Goal: Information Seeking & Learning: Learn about a topic

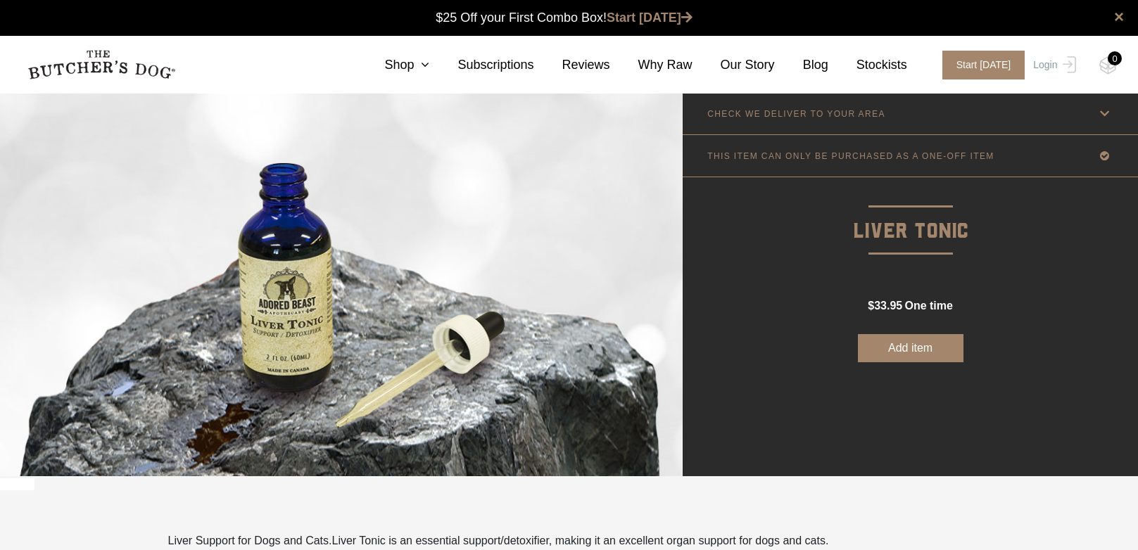
click at [830, 125] on link "CHECK WE DELIVER TO YOUR AREA" at bounding box center [910, 114] width 455 height 42
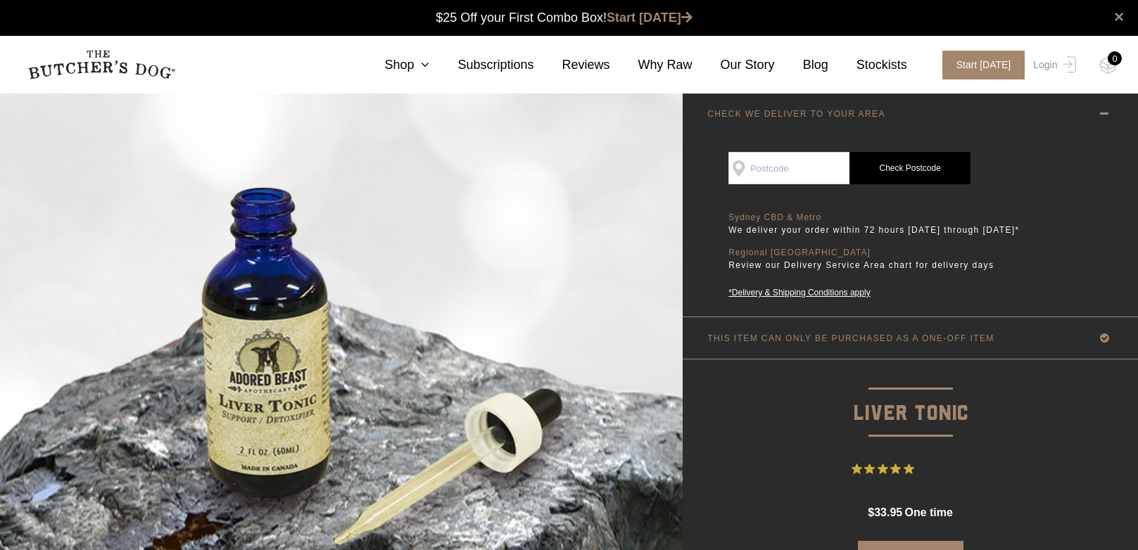
click at [817, 165] on input "SEE IF WE DELIVER TO YOUR DOOR" at bounding box center [788, 168] width 121 height 32
type input "3630"
click at [872, 169] on link "Check Postcode" at bounding box center [909, 168] width 121 height 32
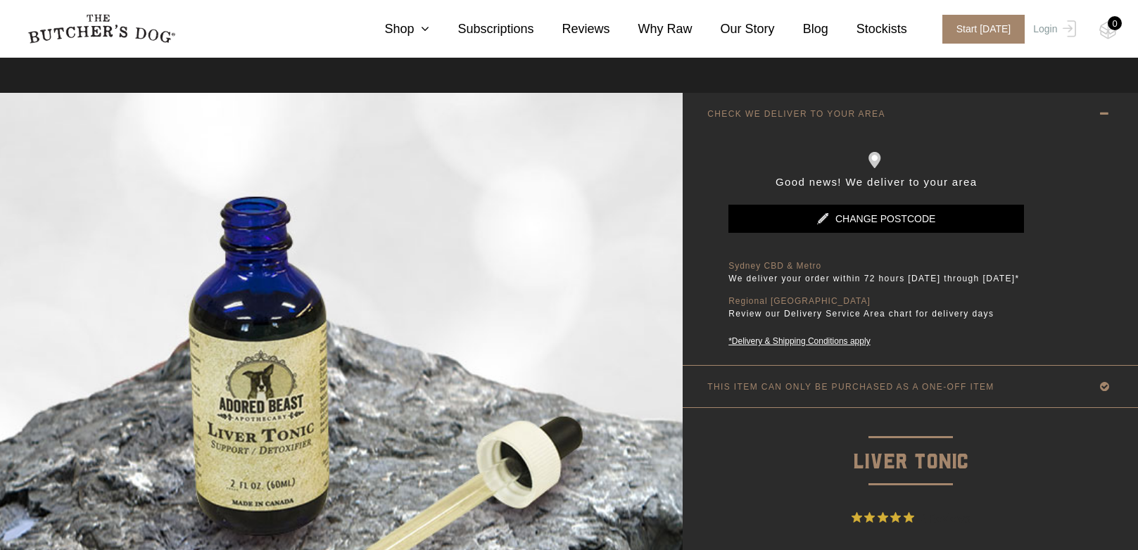
scroll to position [422, 0]
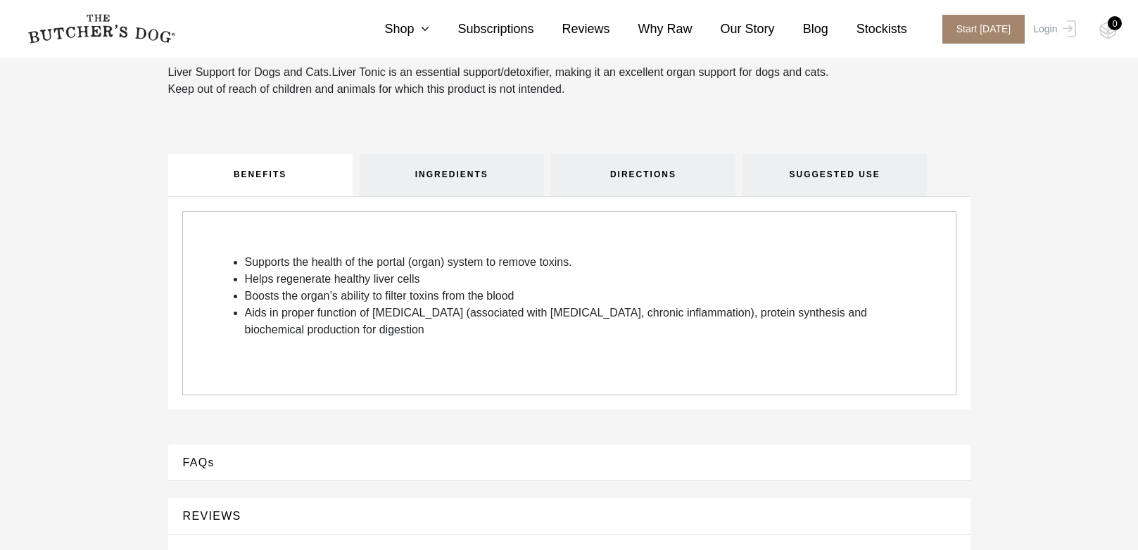
scroll to position [452, 0]
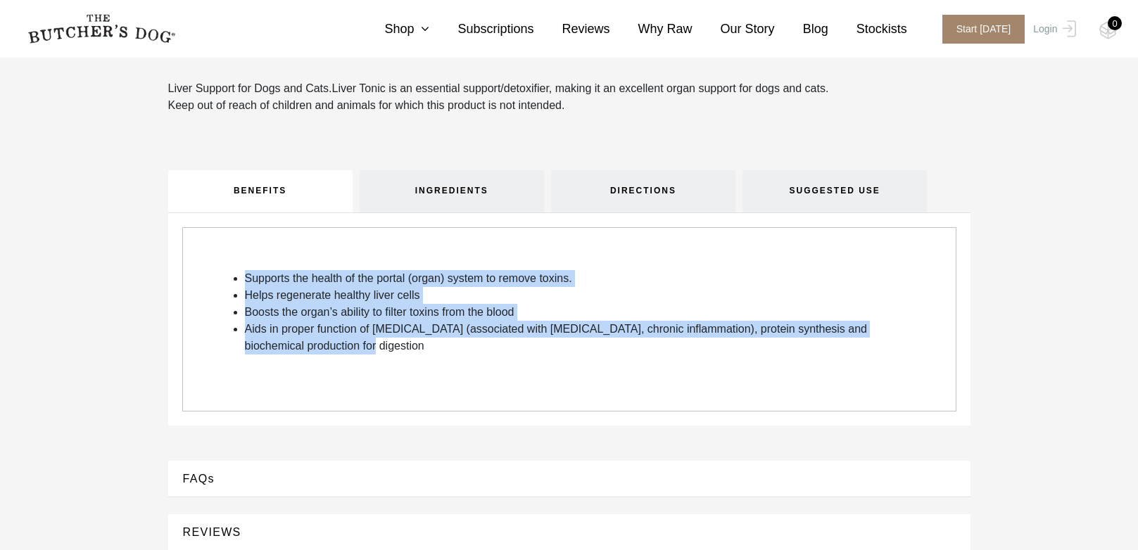
drag, startPoint x: 229, startPoint y: 281, endPoint x: 516, endPoint y: 353, distance: 295.9
click at [516, 353] on div "Supports the health of the portal (organ) system to remove toxins. Helps regene…" at bounding box center [569, 312] width 688 height 84
click at [502, 374] on div "Supports the health of the portal (organ) system to remove toxins. Helps regene…" at bounding box center [569, 319] width 774 height 184
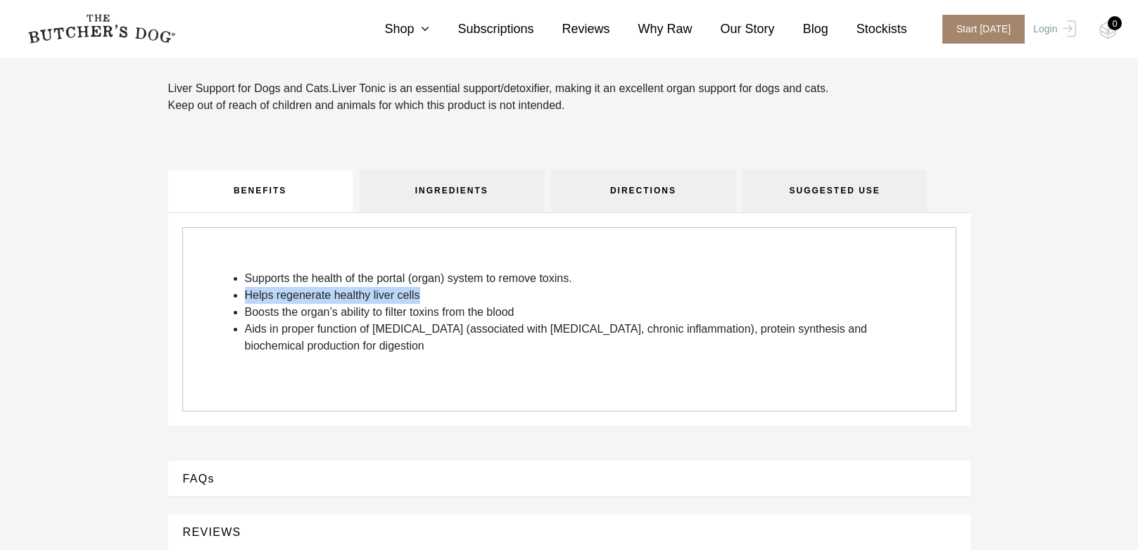
drag, startPoint x: 242, startPoint y: 295, endPoint x: 452, endPoint y: 295, distance: 210.4
click at [452, 295] on ul "Supports the health of the portal (organ) system to remove toxins. Helps regene…" at bounding box center [576, 312] width 688 height 84
click at [452, 295] on li "Helps regenerate healthy liver cells" at bounding box center [582, 295] width 675 height 17
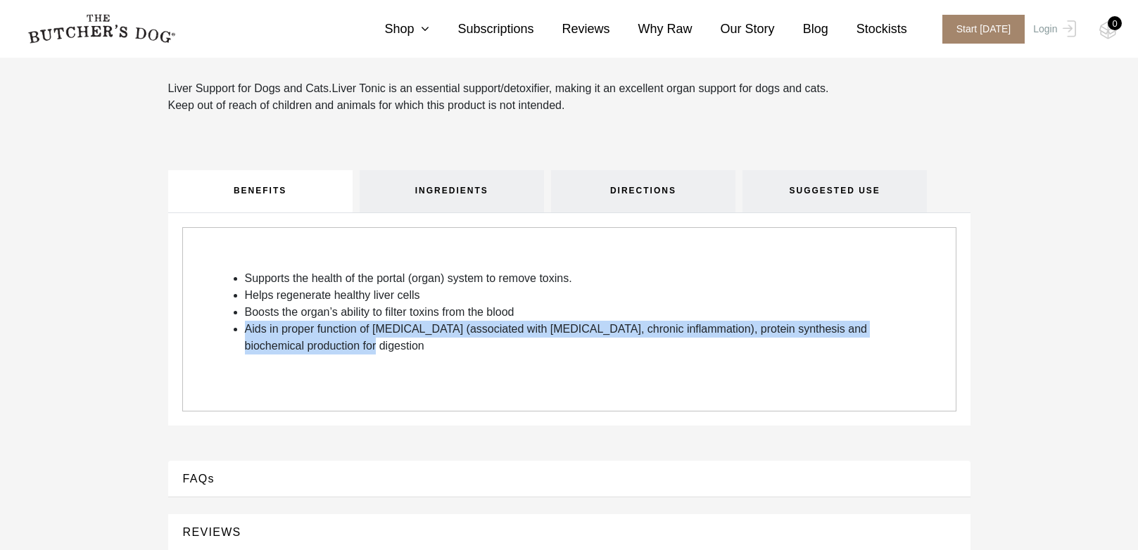
drag, startPoint x: 255, startPoint y: 329, endPoint x: 423, endPoint y: 361, distance: 171.1
click at [423, 361] on div "Supports the health of the portal (organ) system to remove toxins. Helps regene…" at bounding box center [569, 319] width 774 height 184
click at [423, 349] on li "Aids in proper function of histamine (associated with allergies, chronic inflam…" at bounding box center [582, 338] width 675 height 34
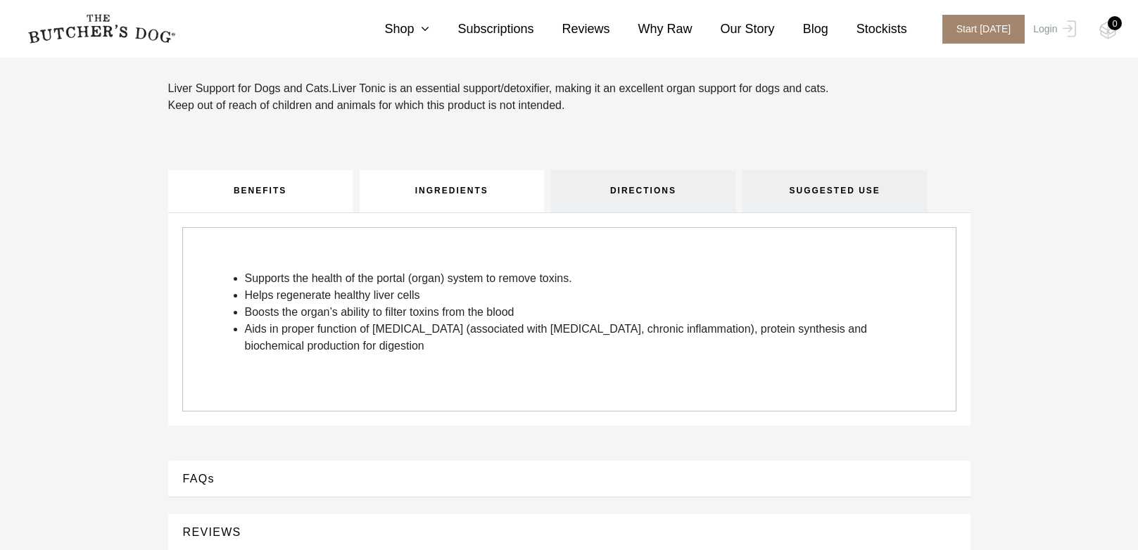
click at [426, 205] on link "INGREDIENTS" at bounding box center [452, 191] width 184 height 42
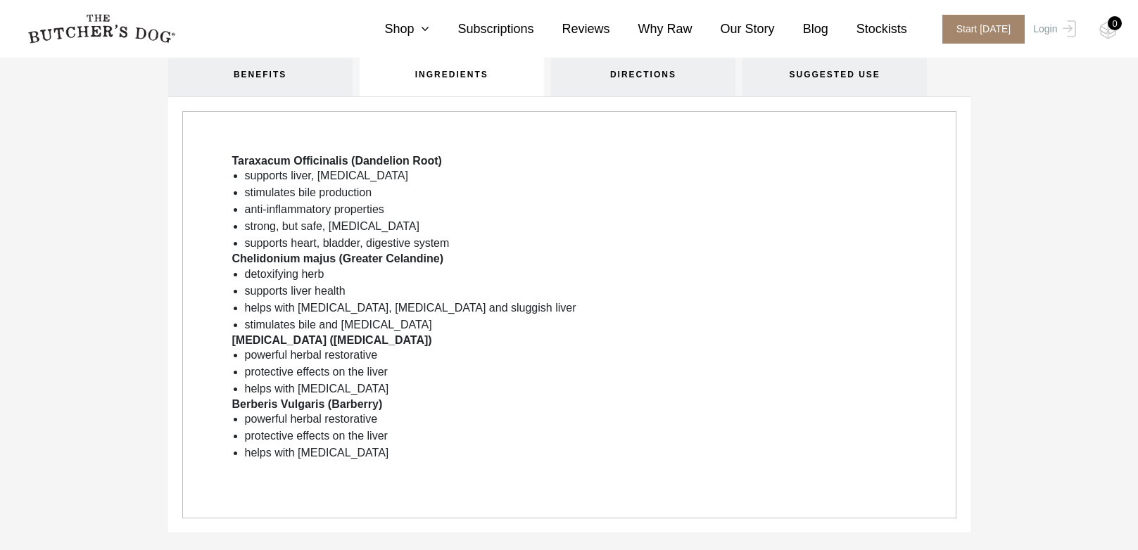
scroll to position [593, 0]
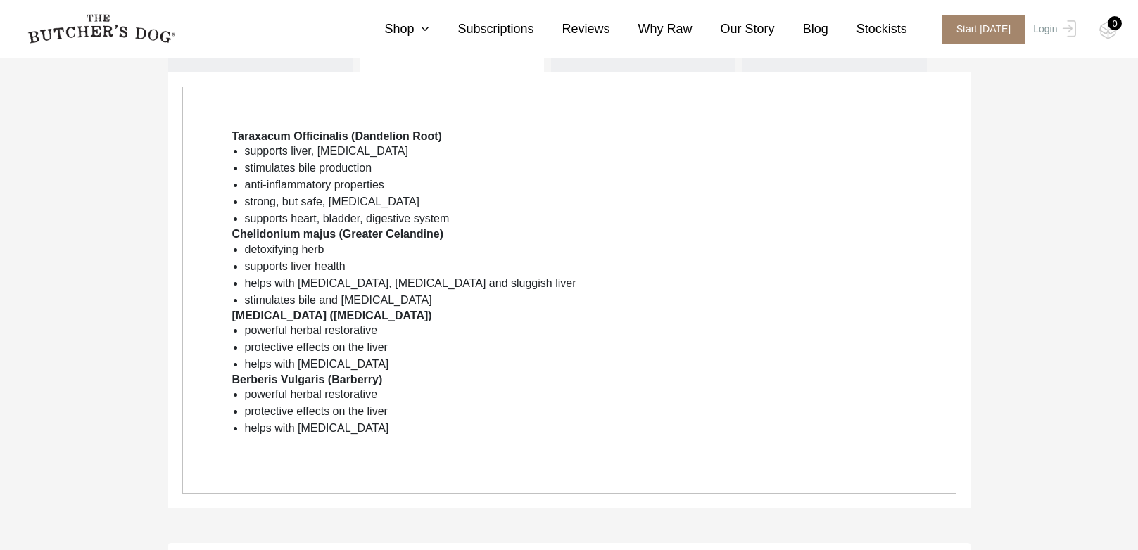
drag, startPoint x: 403, startPoint y: 436, endPoint x: 207, endPoint y: 158, distance: 340.3
click at [207, 158] on div "Taraxacum Officinalis (Dandelion Root) supports liver, gallbladder stimulates b…" at bounding box center [569, 290] width 774 height 407
click at [560, 193] on li "anti-inflammatory properties" at bounding box center [582, 185] width 675 height 17
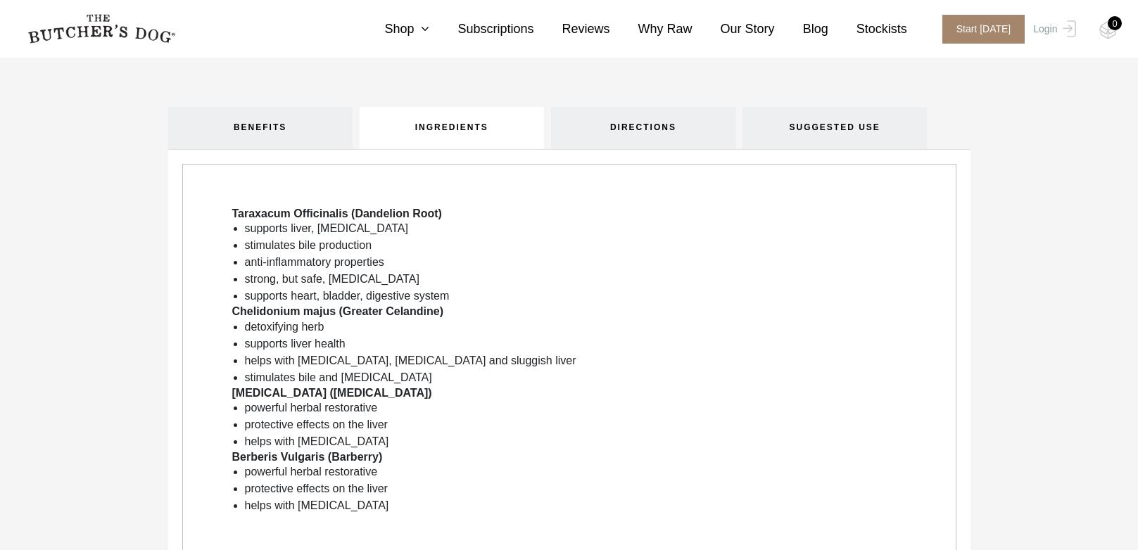
scroll to position [312, 0]
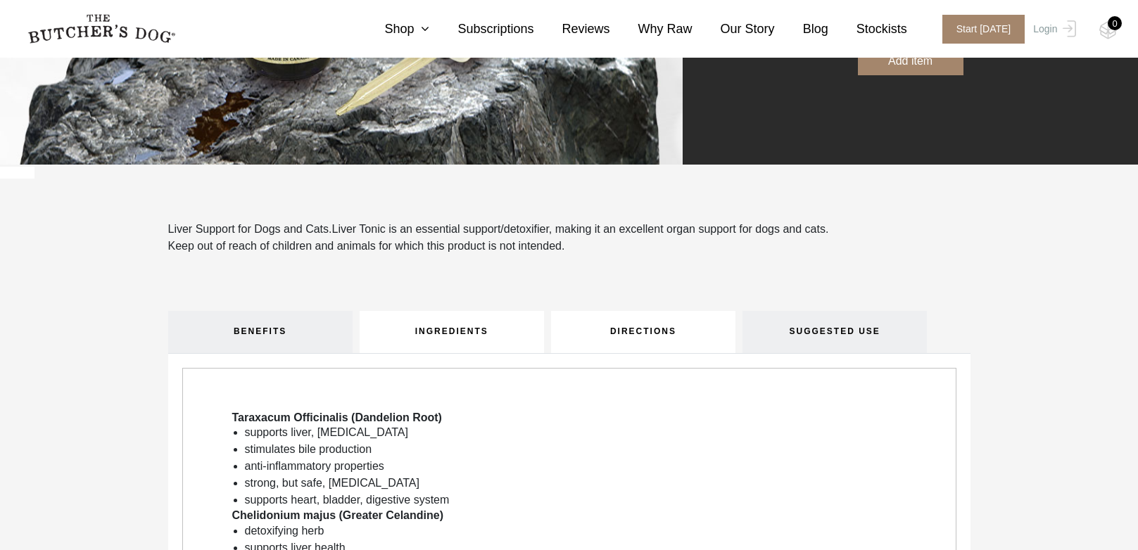
click at [681, 337] on link "DIRECTIONS" at bounding box center [643, 332] width 184 height 42
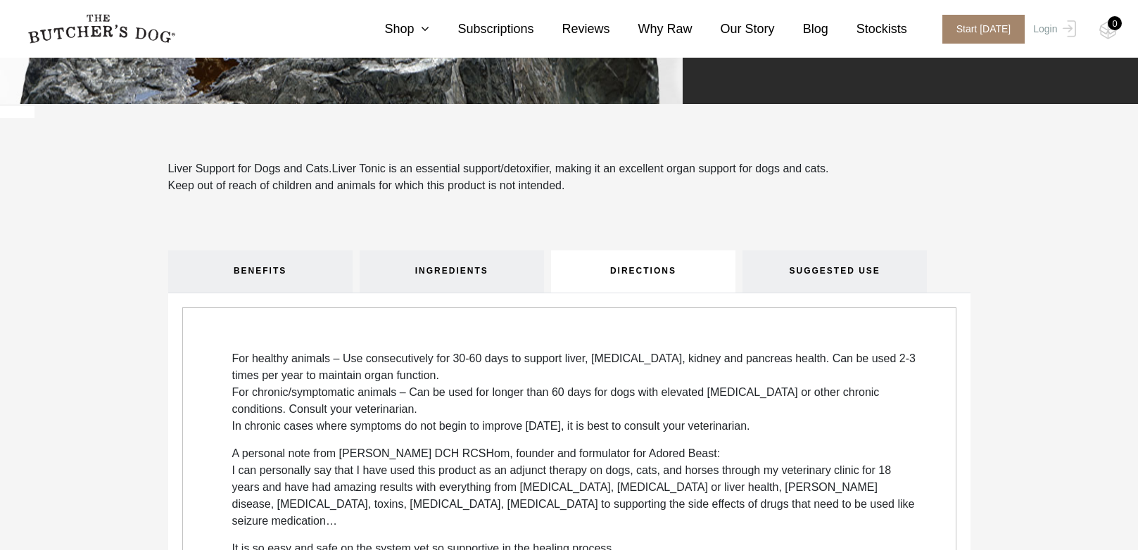
scroll to position [452, 0]
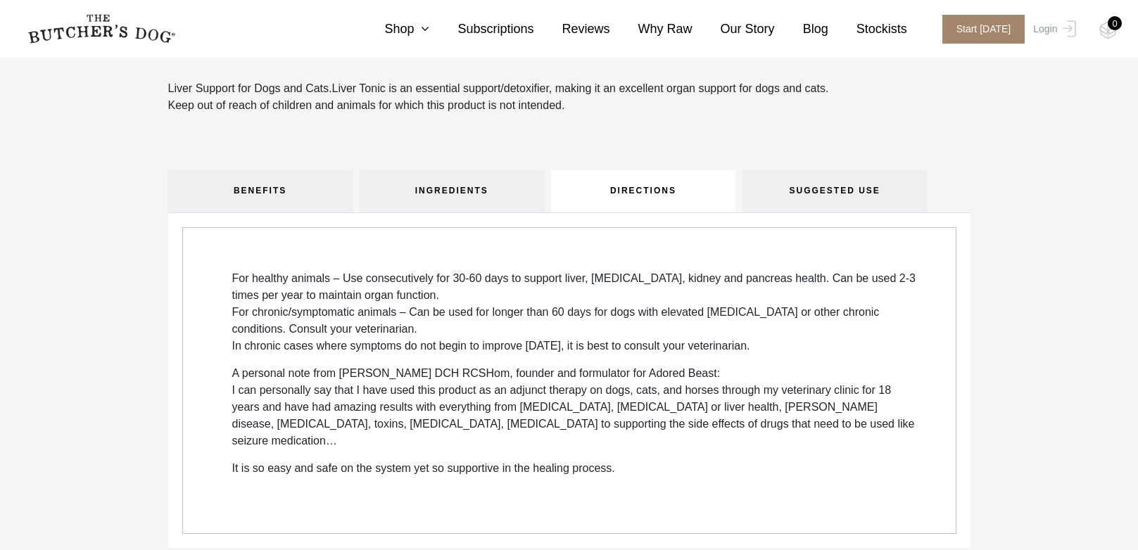
drag, startPoint x: 329, startPoint y: 310, endPoint x: 833, endPoint y: 345, distance: 505.0
click at [833, 345] on p "For healthy animals – Use consecutively for 30-60 days to support liver, gallbl…" at bounding box center [576, 312] width 688 height 84
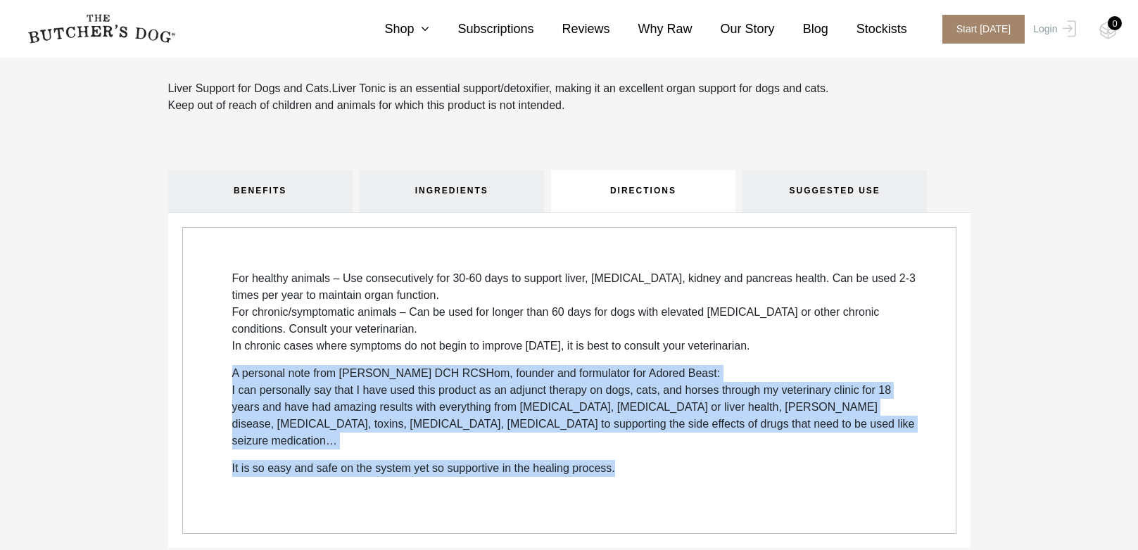
drag, startPoint x: 208, startPoint y: 374, endPoint x: 664, endPoint y: 452, distance: 461.9
click at [664, 452] on div "For healthy animals – Use consecutively for 30-60 days to support liver, gallbl…" at bounding box center [569, 380] width 774 height 307
click at [605, 440] on div "For healthy animals – Use consecutively for 30-60 days to support liver, gallbl…" at bounding box center [576, 373] width 688 height 207
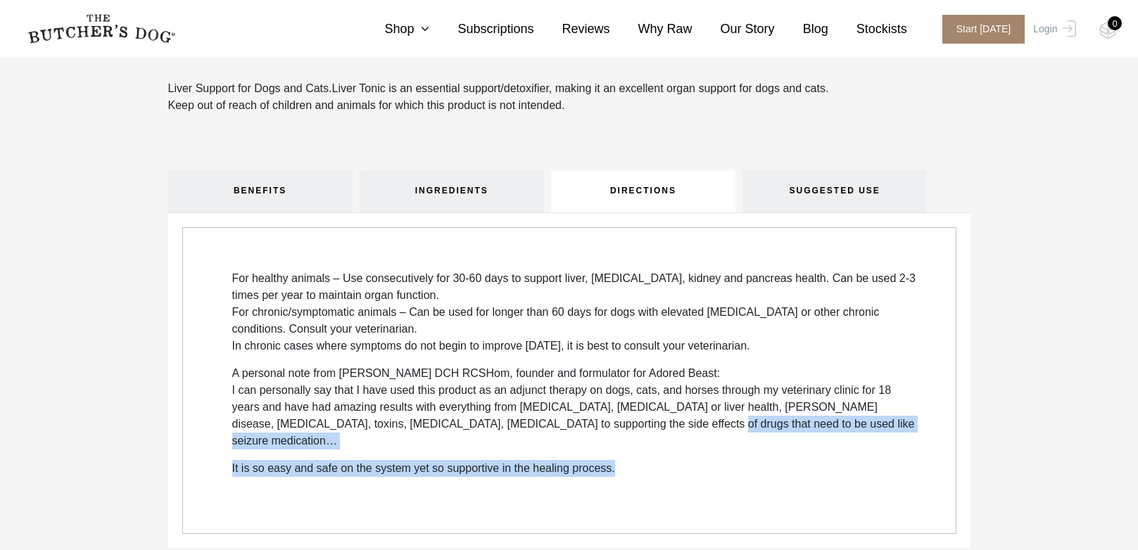
drag, startPoint x: 543, startPoint y: 429, endPoint x: 716, endPoint y: 434, distance: 173.2
click at [716, 434] on div "For healthy animals – Use consecutively for 30-60 days to support liver, gallbl…" at bounding box center [576, 373] width 688 height 207
click at [746, 460] on p "It is so easy and safe on the system yet so supportive in the healing process." at bounding box center [576, 468] width 688 height 17
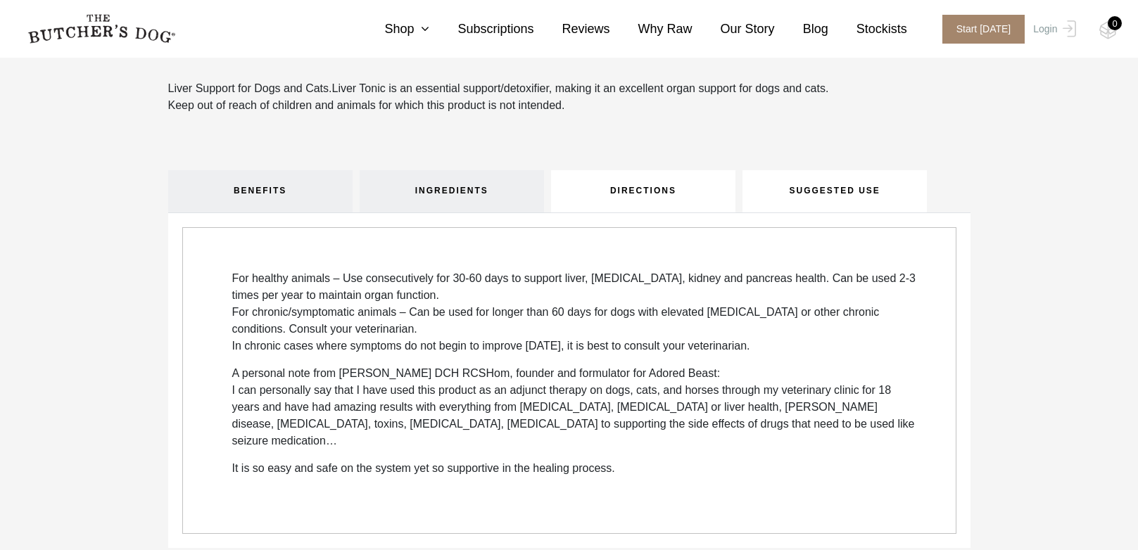
click at [837, 175] on link "SUGGESTED USE" at bounding box center [834, 191] width 184 height 42
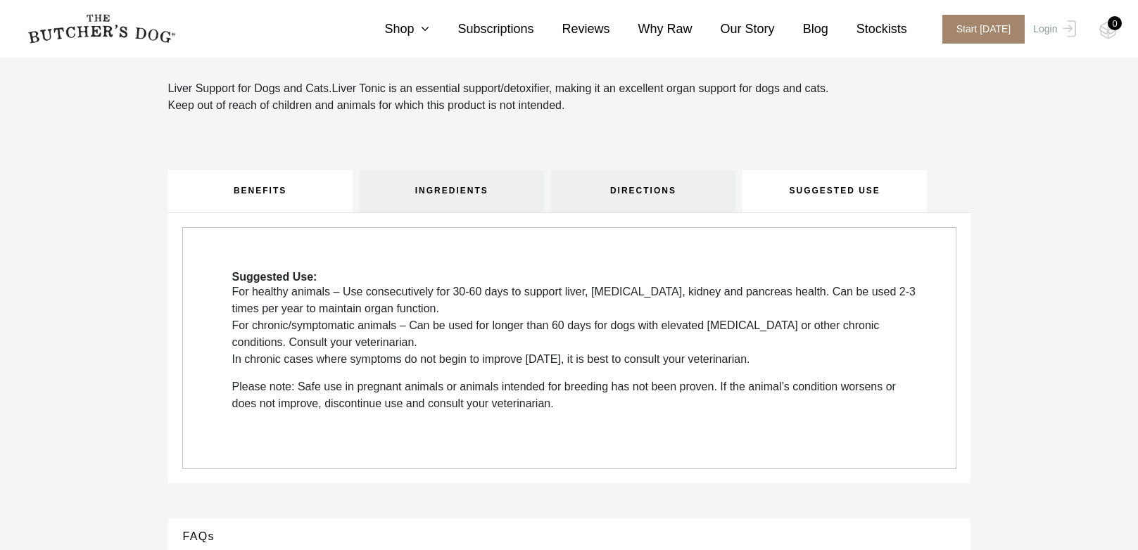
click at [284, 202] on link "BENEFITS" at bounding box center [260, 191] width 184 height 42
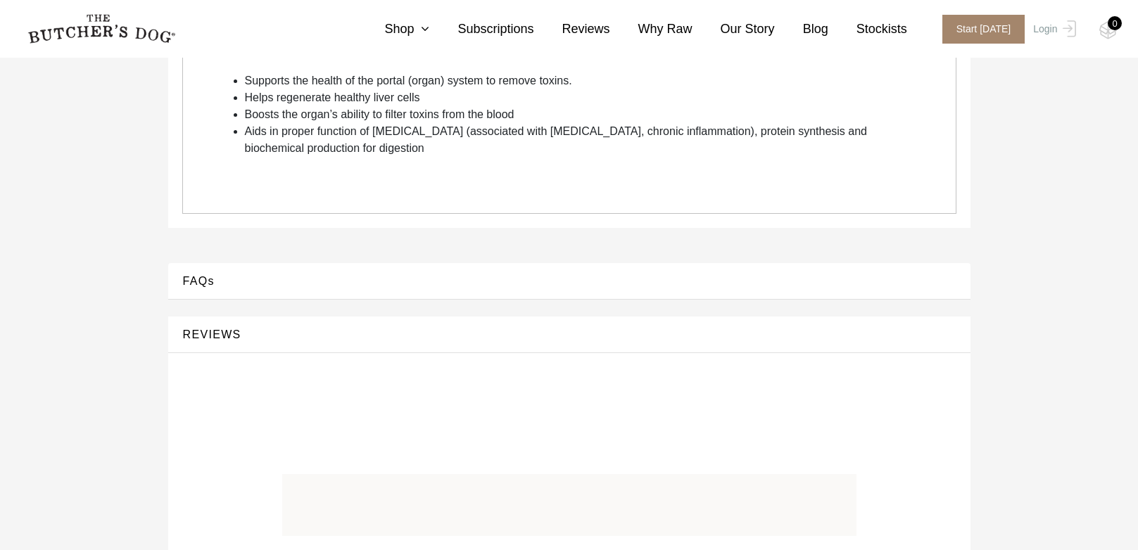
scroll to position [633, 0]
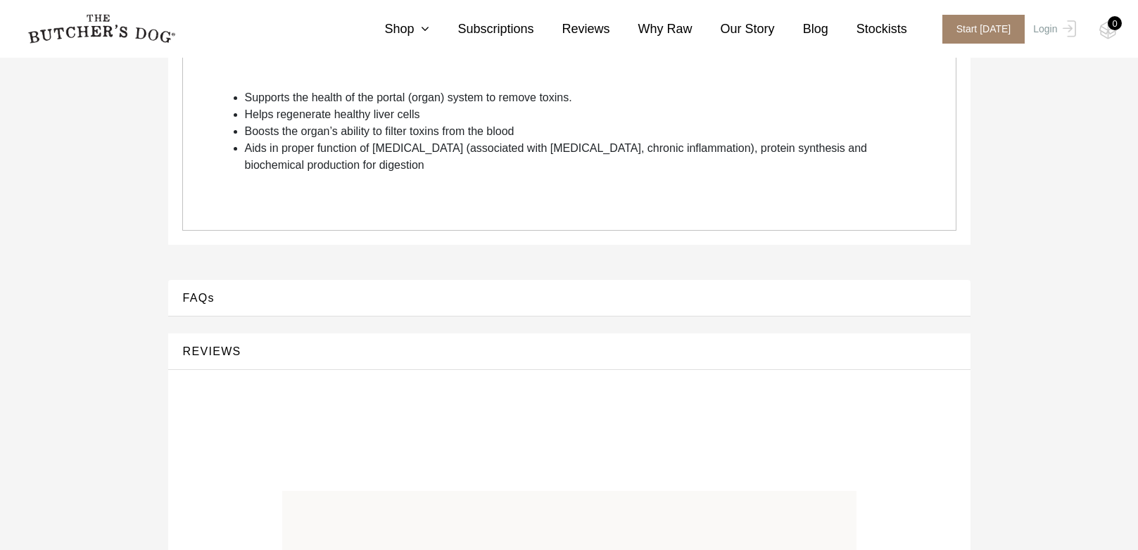
click at [205, 312] on div "FAQs" at bounding box center [569, 298] width 802 height 37
click at [231, 290] on button "FAQs" at bounding box center [569, 297] width 774 height 19
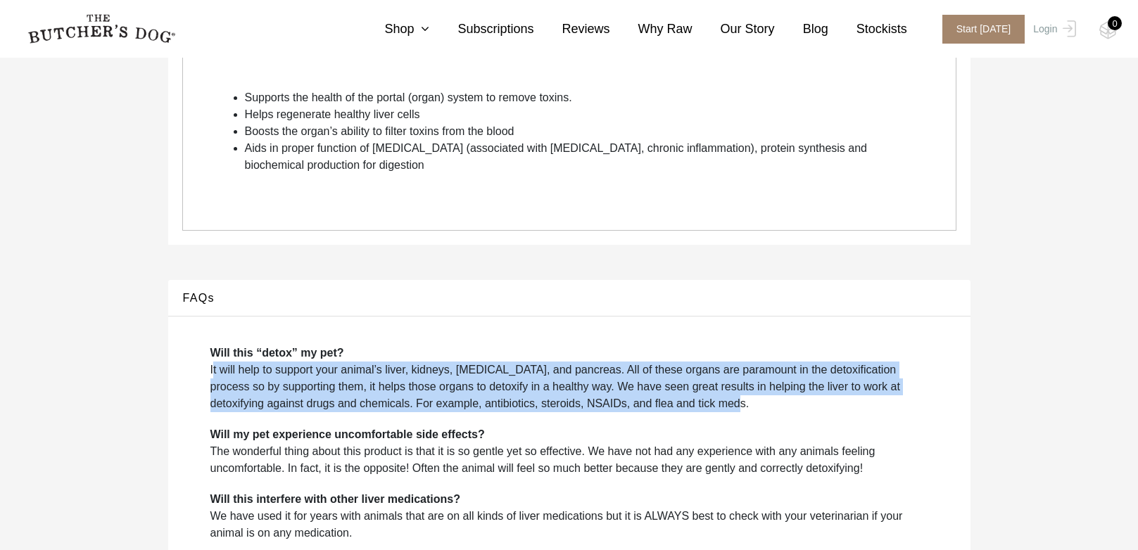
drag, startPoint x: 203, startPoint y: 374, endPoint x: 711, endPoint y: 402, distance: 508.1
click at [711, 402] on div "Will this “detox” my pet? It will help to support your animal’s liver, kidneys,…" at bounding box center [569, 483] width 774 height 304
click at [706, 408] on p "Will this “detox” my pet? It will help to support your animal’s liver, kidneys,…" at bounding box center [569, 379] width 718 height 68
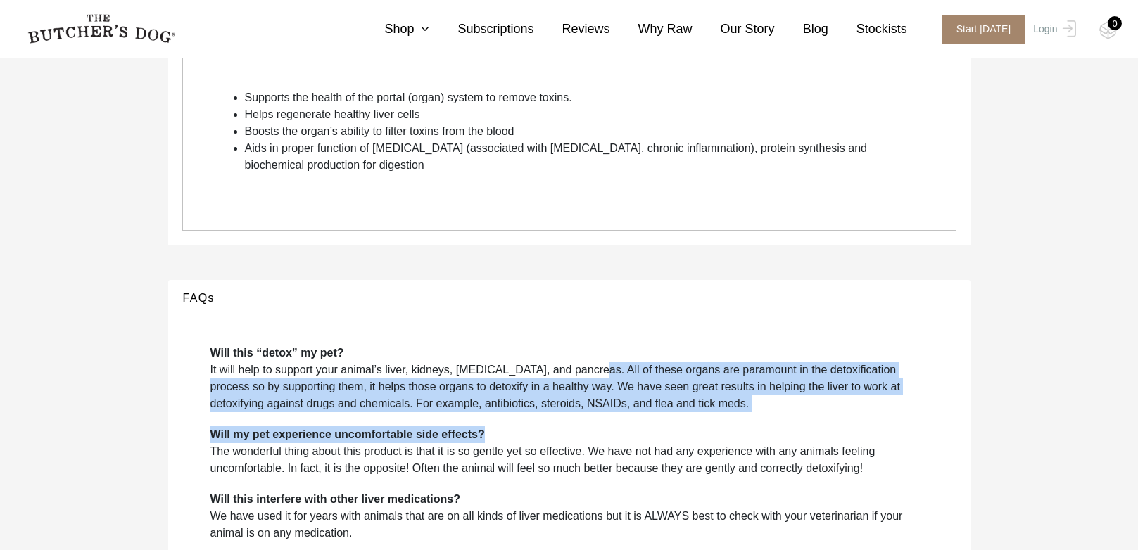
drag, startPoint x: 592, startPoint y: 375, endPoint x: 820, endPoint y: 417, distance: 232.5
click at [820, 417] on div "Will this “detox” my pet? It will help to support your animal’s liver, kidneys,…" at bounding box center [569, 483] width 774 height 304
click at [742, 398] on p "Will this “detox” my pet? It will help to support your animal’s liver, kidneys,…" at bounding box center [569, 379] width 718 height 68
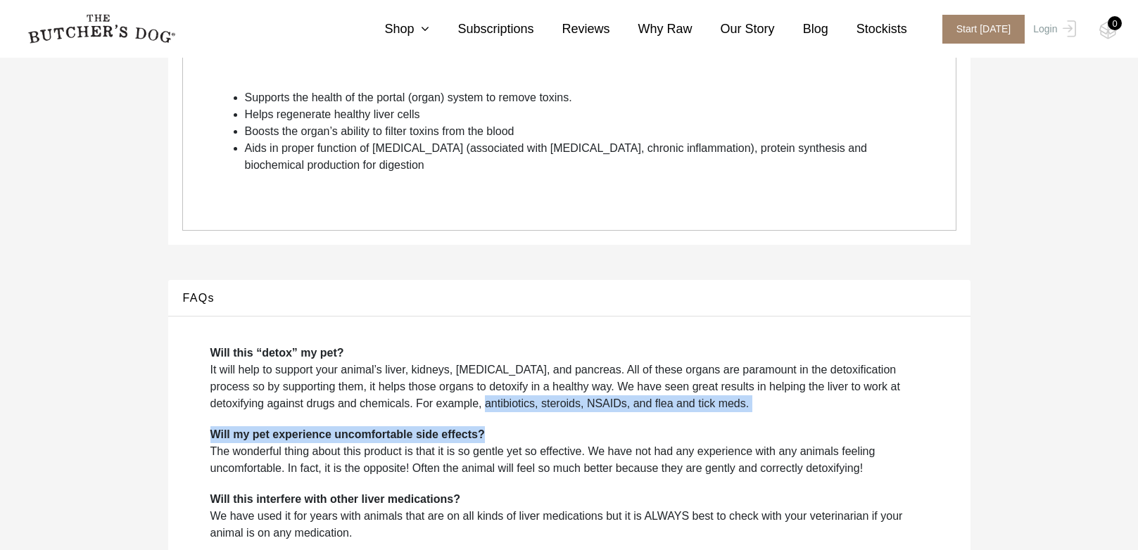
drag, startPoint x: 433, startPoint y: 410, endPoint x: 635, endPoint y: 420, distance: 202.2
click at [635, 420] on div "Will this “detox” my pet? It will help to support your animal’s liver, kidneys,…" at bounding box center [569, 483] width 774 height 304
click at [749, 412] on p "Will this “detox” my pet? It will help to support your animal’s liver, kidneys,…" at bounding box center [569, 379] width 718 height 68
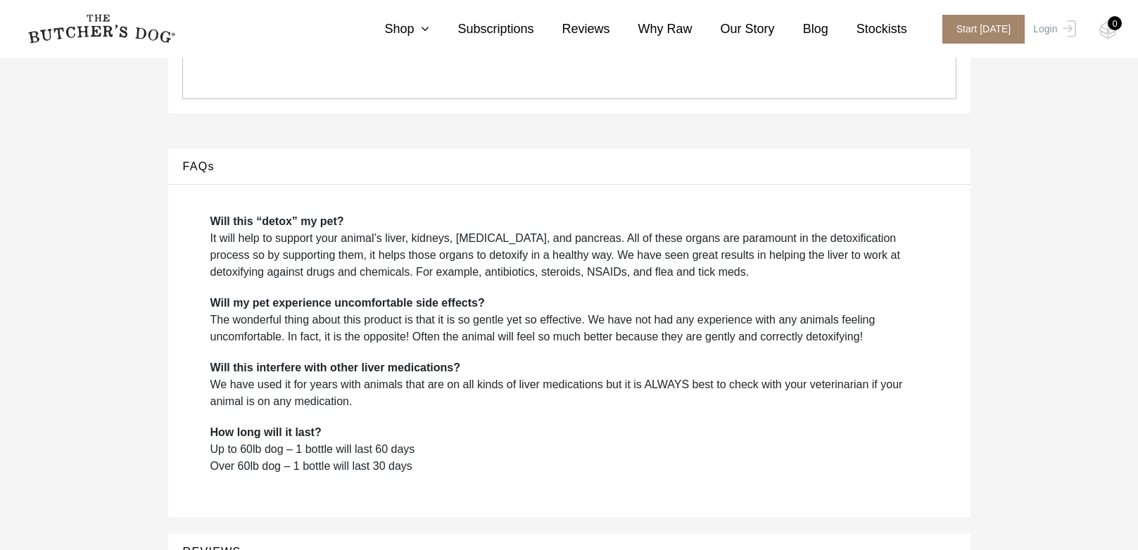
scroll to position [915, 0]
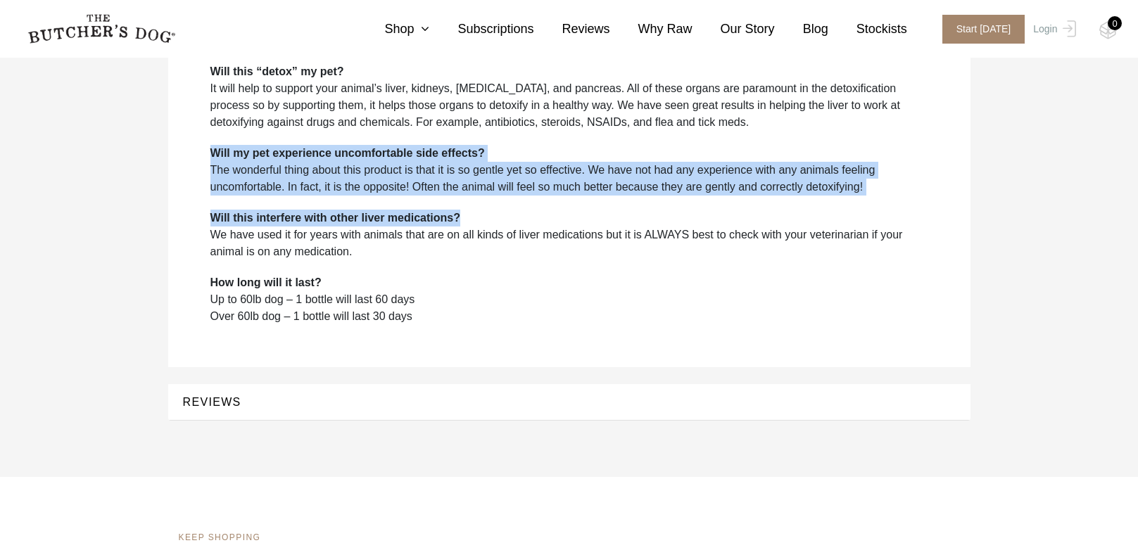
drag, startPoint x: 196, startPoint y: 153, endPoint x: 512, endPoint y: 196, distance: 318.8
click at [512, 196] on div "Will this “detox” my pet? It will help to support your animal’s liver, kidneys,…" at bounding box center [569, 201] width 774 height 304
click at [512, 197] on div "Will this “detox” my pet? It will help to support your animal’s liver, kidneys,…" at bounding box center [569, 201] width 774 height 304
click at [284, 191] on p "Will my pet experience uncomfortable side effects? The wonderful thing about th…" at bounding box center [569, 170] width 718 height 51
drag, startPoint x: 198, startPoint y: 165, endPoint x: 852, endPoint y: 201, distance: 654.6
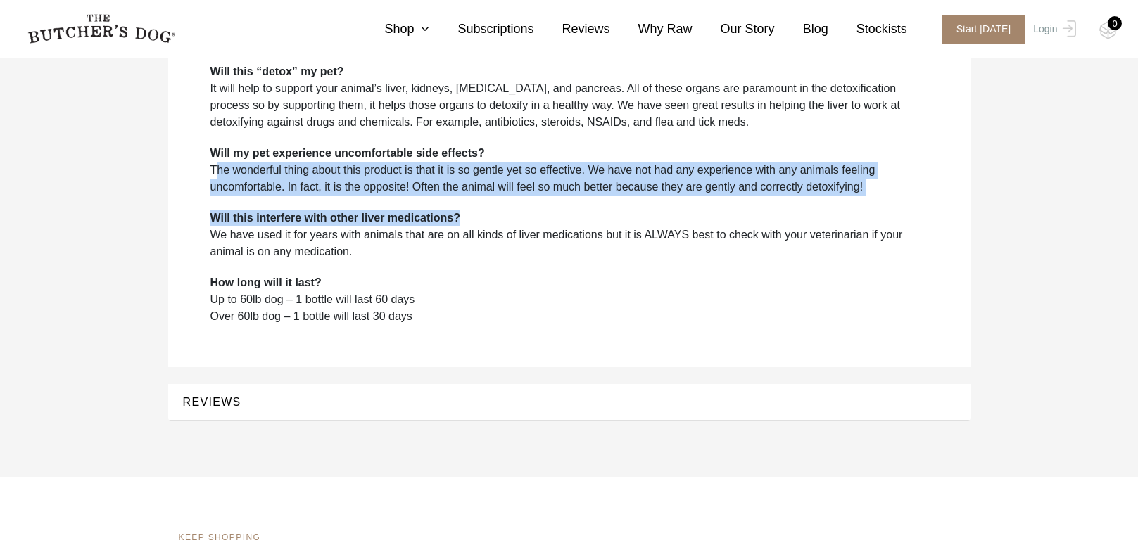
click at [852, 201] on div "Will this “detox” my pet? It will help to support your animal’s liver, kidneys,…" at bounding box center [569, 201] width 774 height 304
click at [900, 179] on p "Will my pet experience uncomfortable side effects? The wonderful thing about th…" at bounding box center [569, 170] width 718 height 51
drag, startPoint x: 894, startPoint y: 185, endPoint x: 331, endPoint y: 152, distance: 563.9
click at [331, 152] on p "Will my pet experience uncomfortable side effects? The wonderful thing about th…" at bounding box center [569, 170] width 718 height 51
click at [342, 194] on p "Will my pet experience uncomfortable side effects? The wonderful thing about th…" at bounding box center [569, 170] width 718 height 51
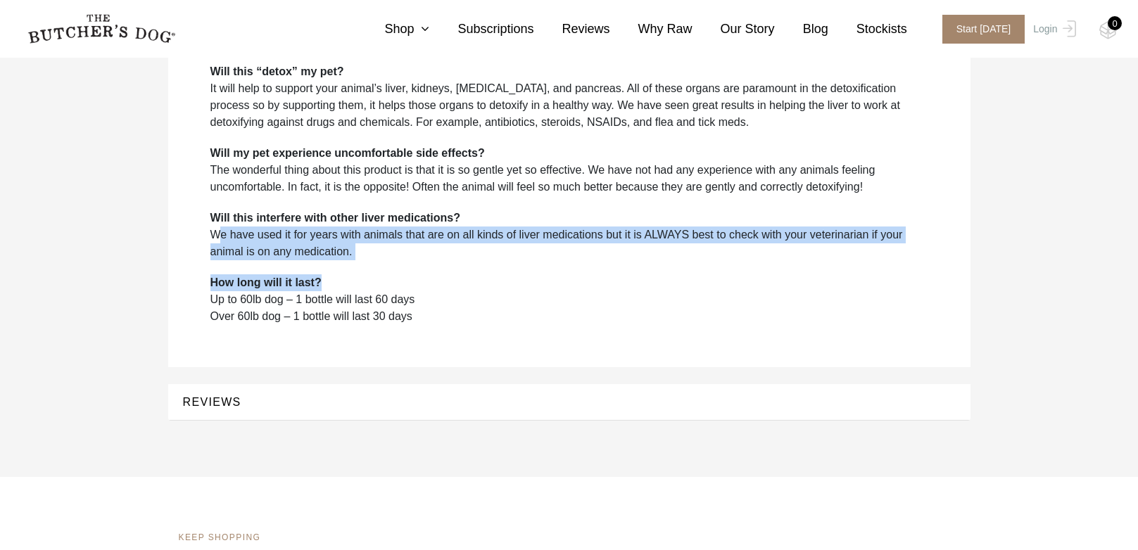
drag, startPoint x: 207, startPoint y: 229, endPoint x: 574, endPoint y: 289, distance: 372.3
click at [574, 289] on div "Will this “detox” my pet? It will help to support your animal’s liver, kidneys,…" at bounding box center [569, 201] width 774 height 304
click at [574, 289] on p "How long will it last? Up to 60lb dog – 1 bottle will last 60 days Over 60lb do…" at bounding box center [569, 299] width 718 height 51
drag, startPoint x: 405, startPoint y: 301, endPoint x: 201, endPoint y: 300, distance: 204.1
click at [201, 300] on div "Will this “detox” my pet? It will help to support your animal’s liver, kidneys,…" at bounding box center [569, 201] width 774 height 304
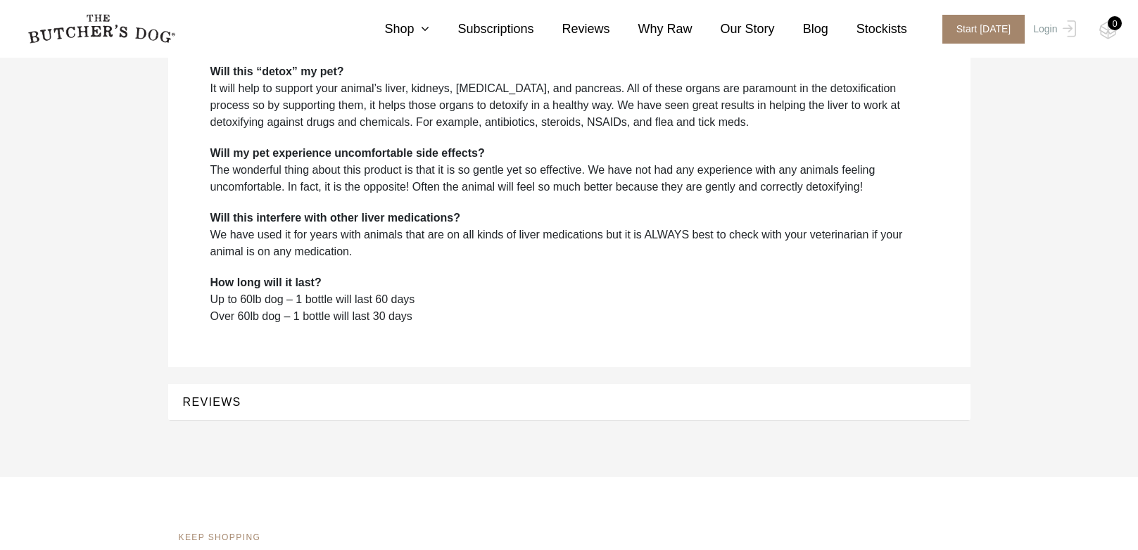
click at [228, 339] on div "Will this “detox” my pet? It will help to support your animal’s liver, kidneys,…" at bounding box center [569, 201] width 774 height 304
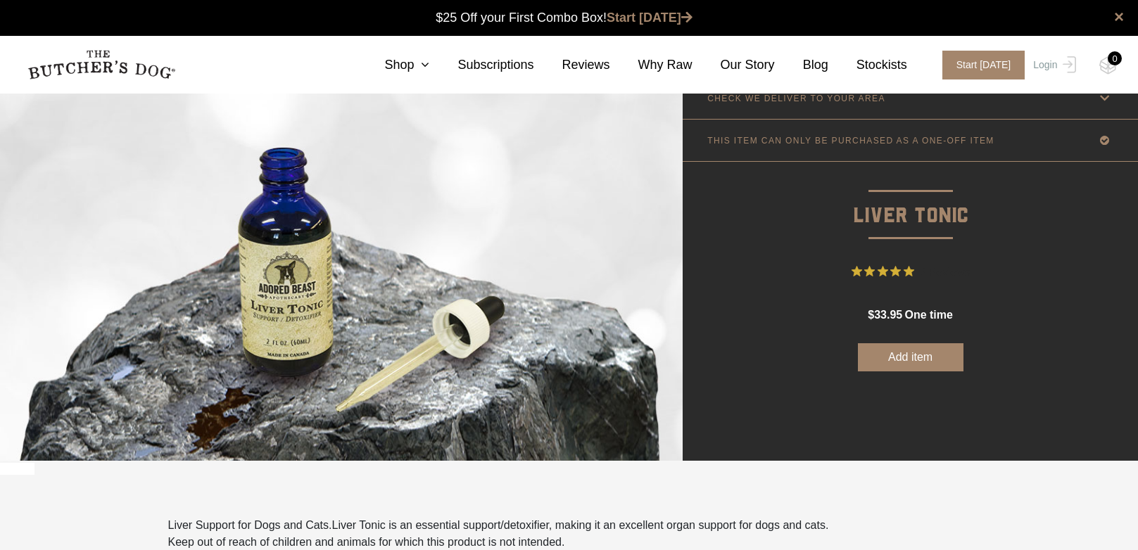
scroll to position [0, 0]
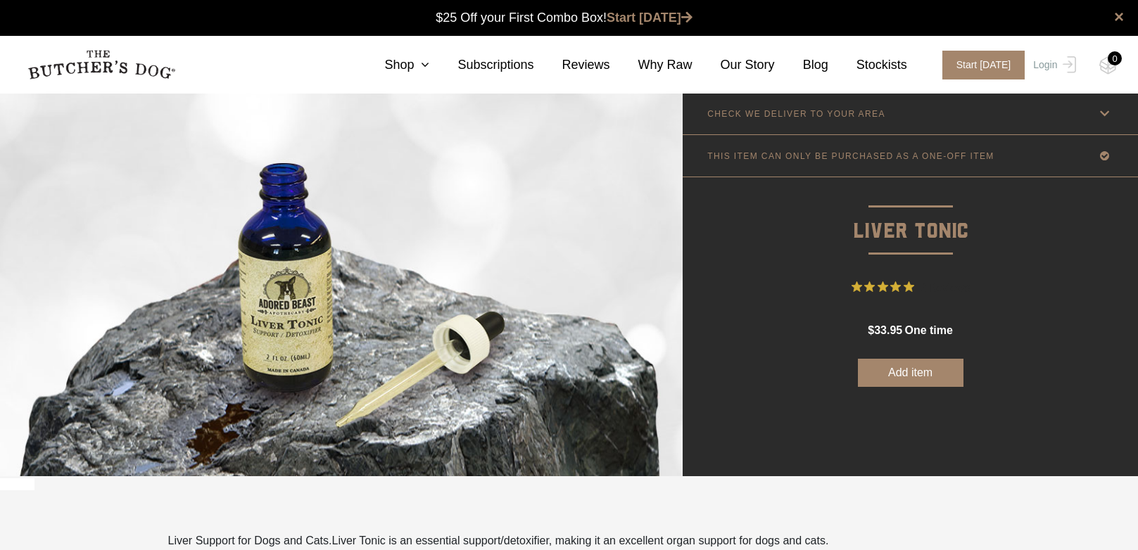
click at [115, 65] on img at bounding box center [101, 65] width 148 height 30
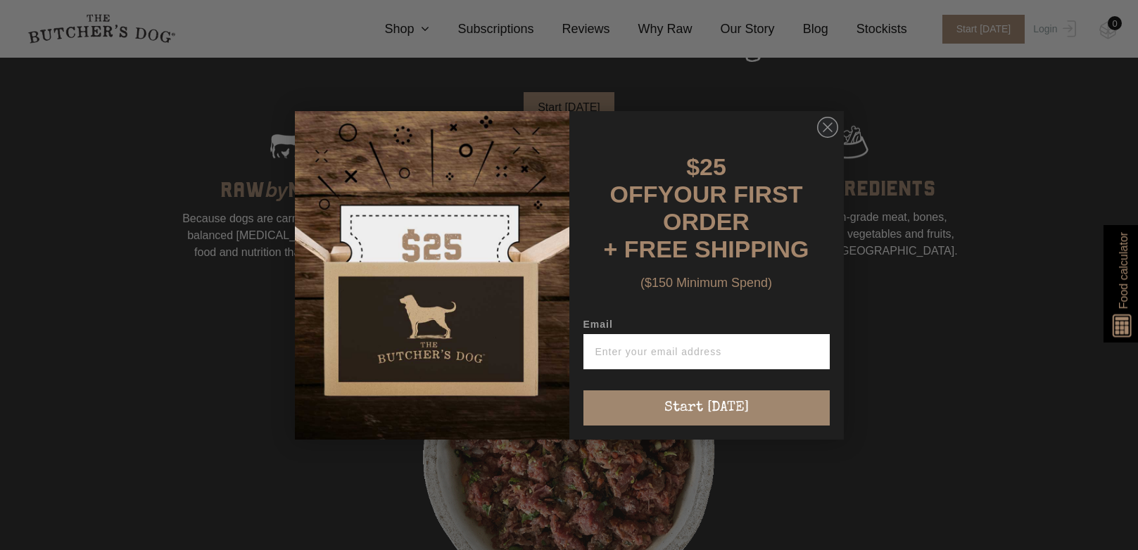
scroll to position [1126, 0]
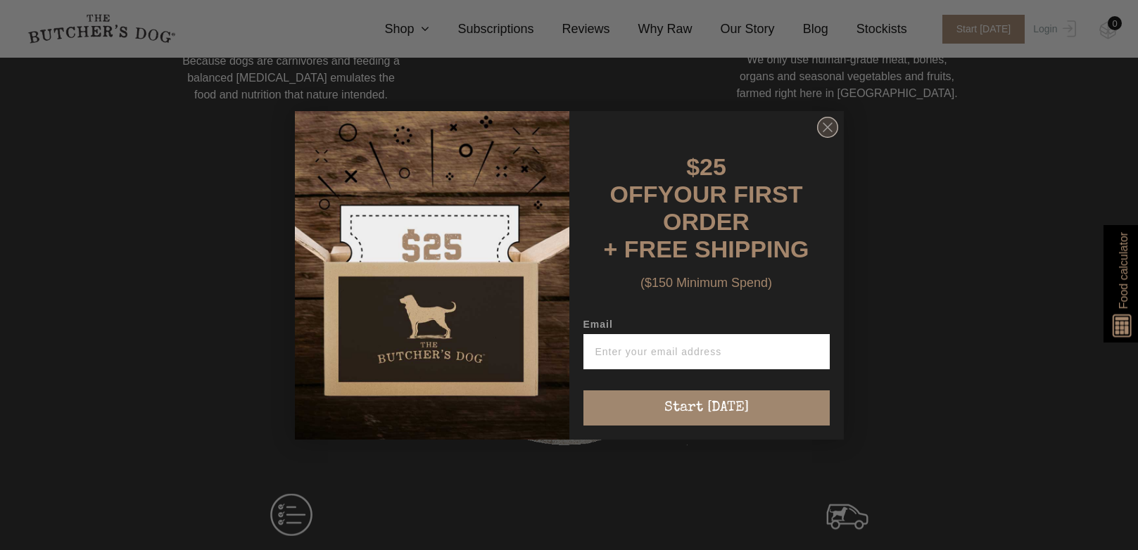
click at [833, 129] on circle "Close dialog" at bounding box center [827, 127] width 20 height 20
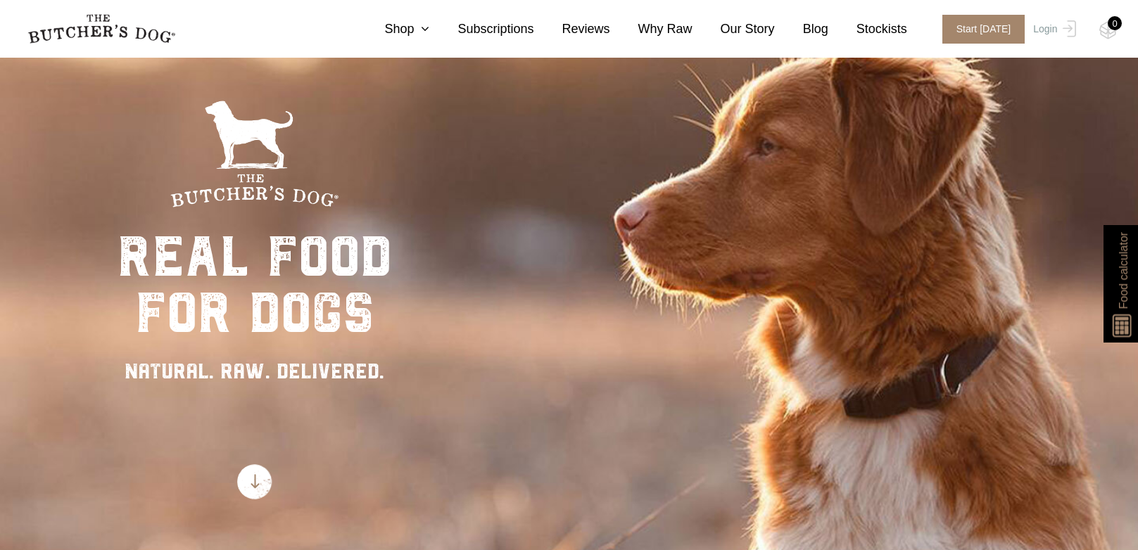
scroll to position [0, 0]
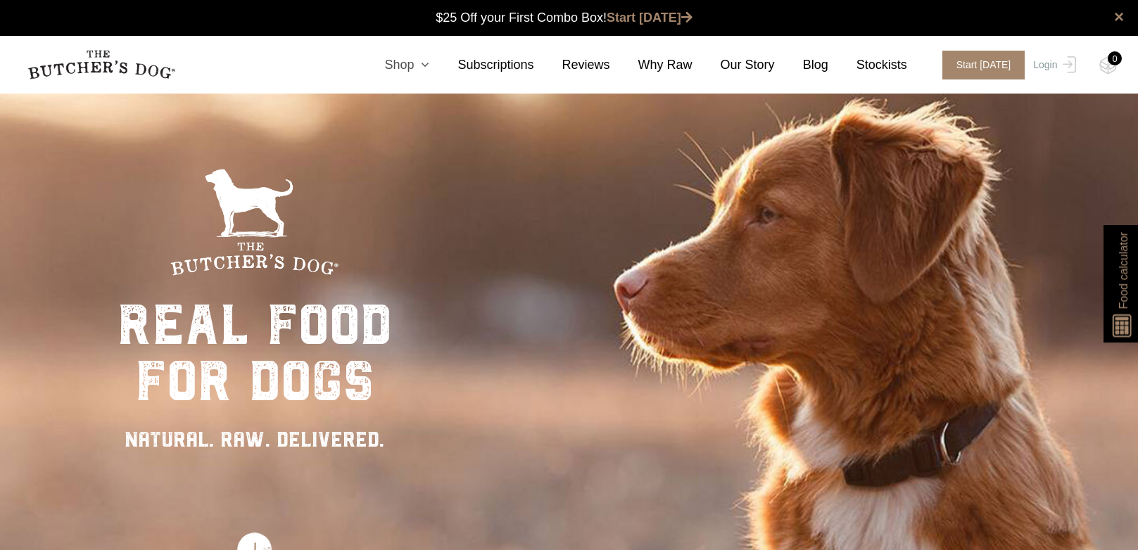
click at [429, 56] on link "Shop" at bounding box center [392, 65] width 73 height 19
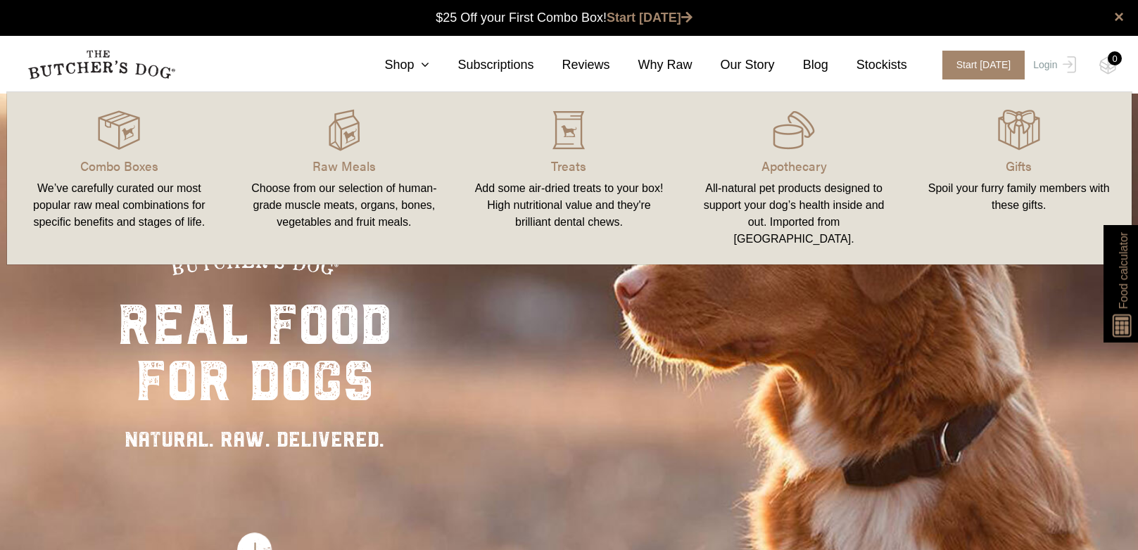
click at [830, 215] on div "All-natural pet products designed to support your dog’s health inside and out. …" at bounding box center [793, 214] width 191 height 68
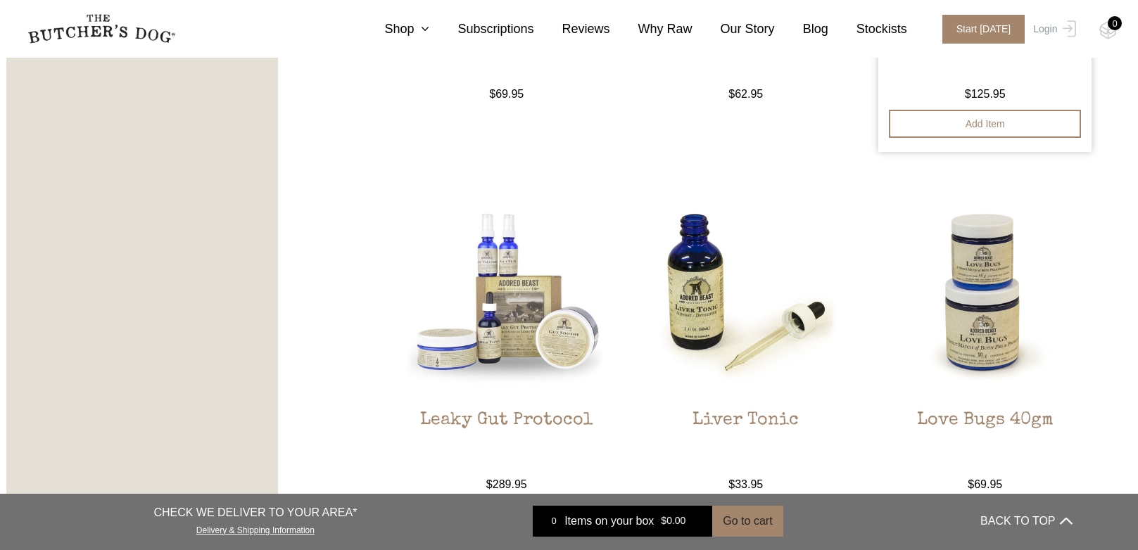
scroll to position [1689, 0]
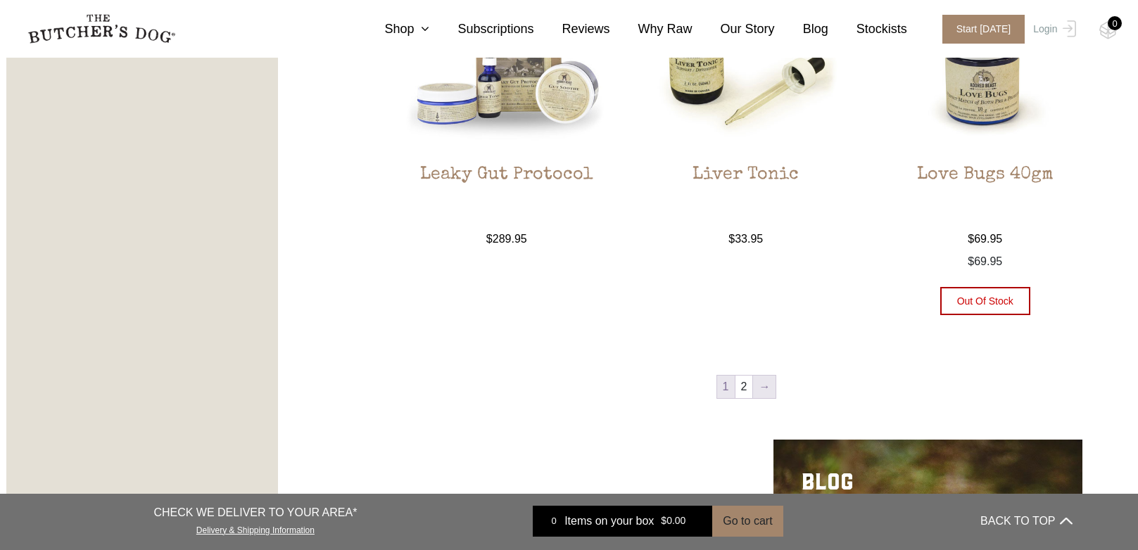
click at [754, 389] on link "→" at bounding box center [764, 387] width 23 height 23
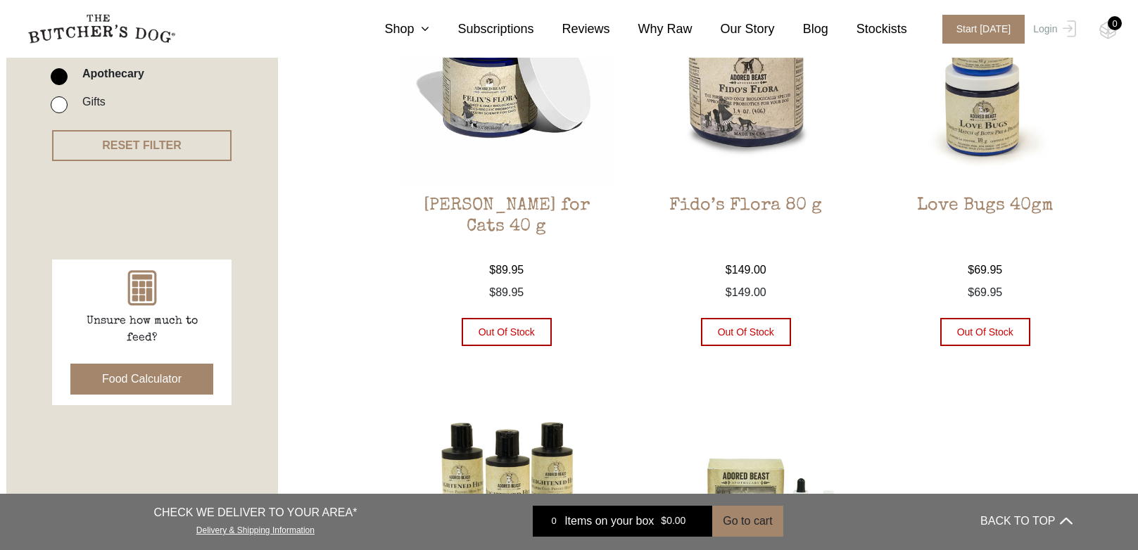
scroll to position [248, 0]
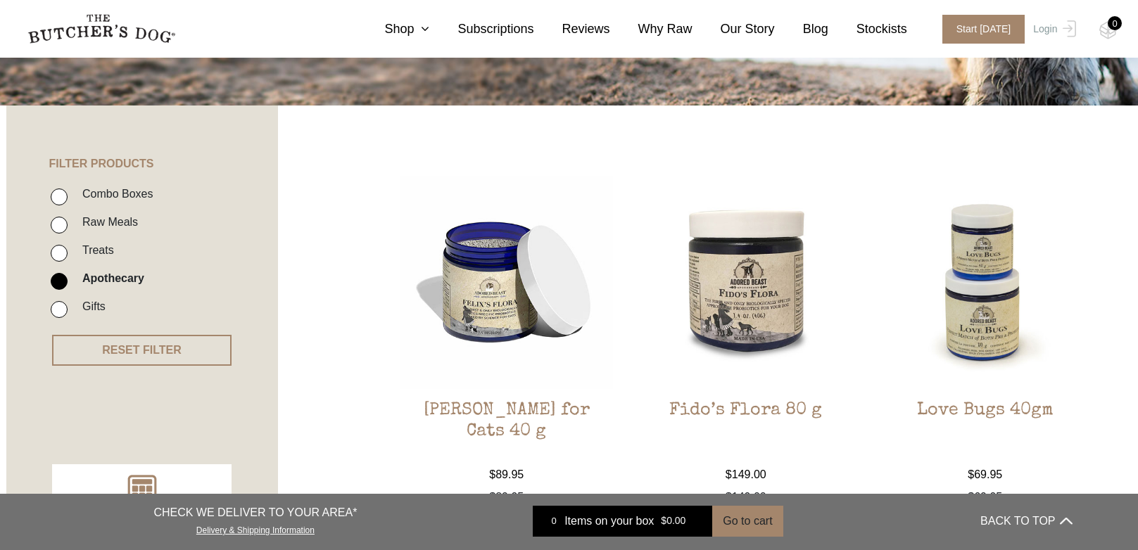
click at [740, 292] on img at bounding box center [745, 282] width 213 height 213
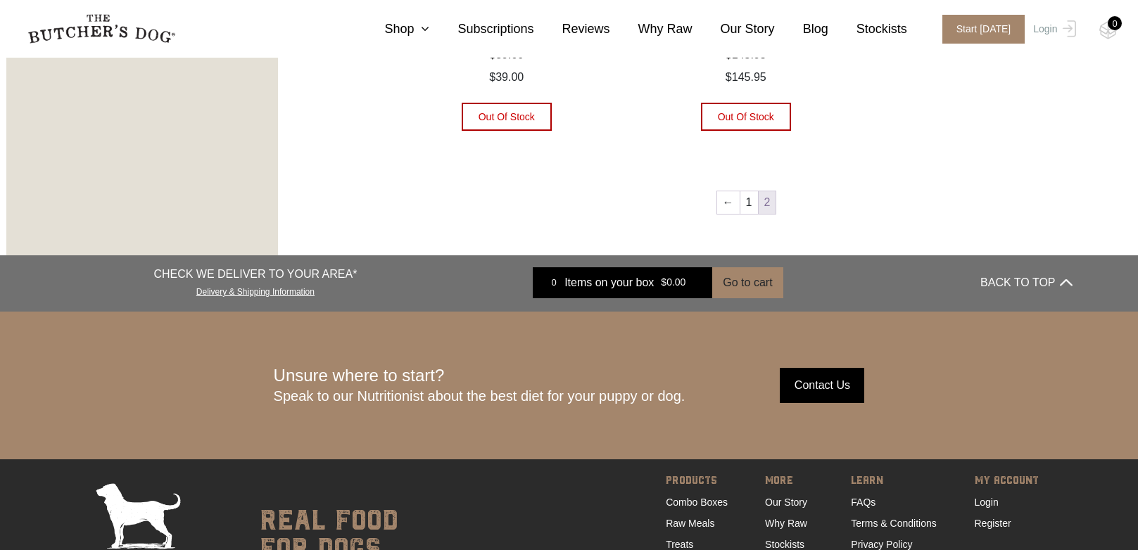
scroll to position [1092, 0]
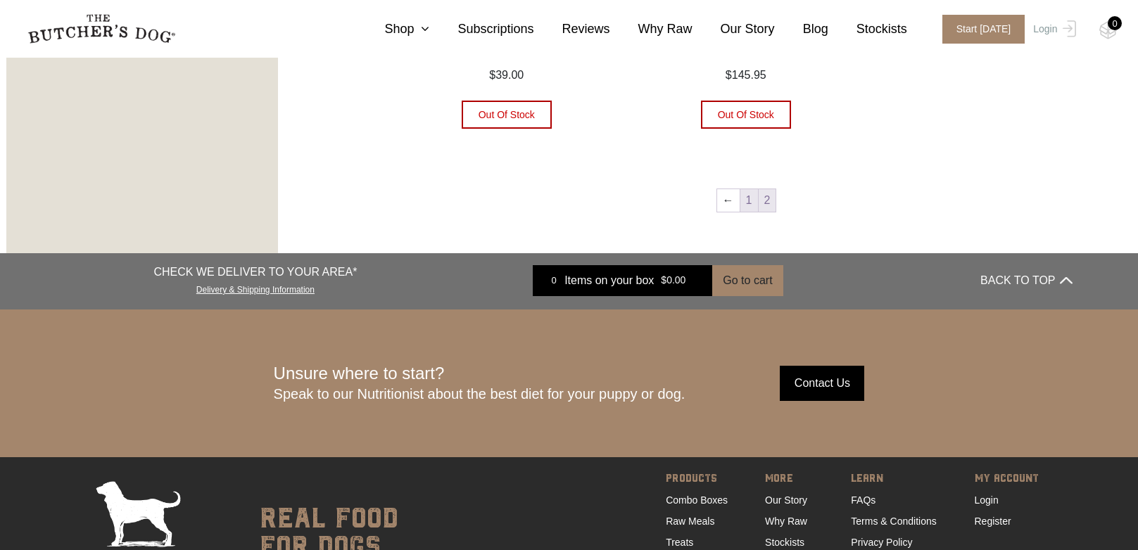
click at [740, 203] on link "1" at bounding box center [749, 200] width 18 height 23
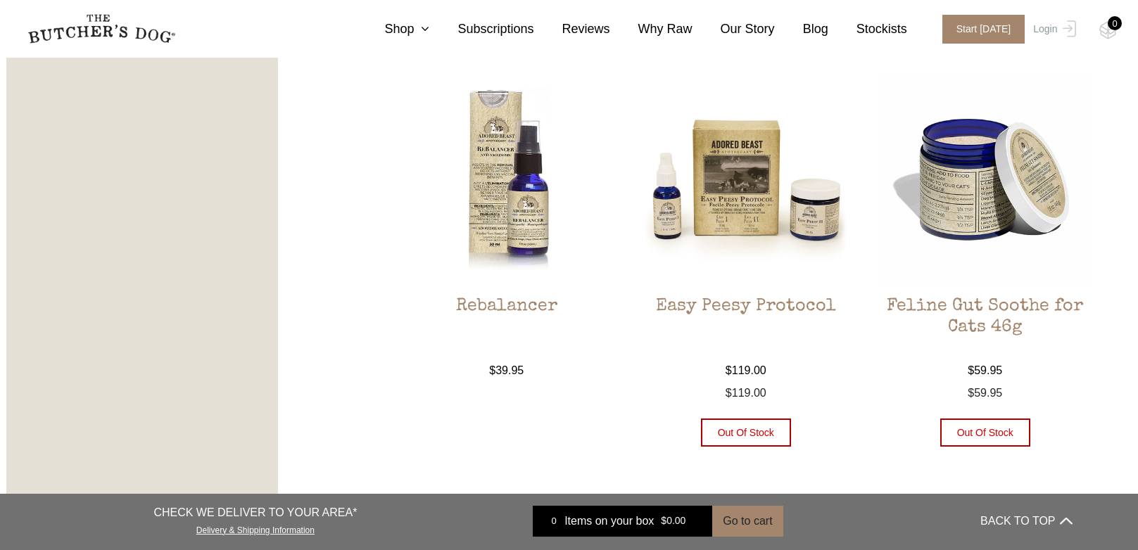
scroll to position [1514, 0]
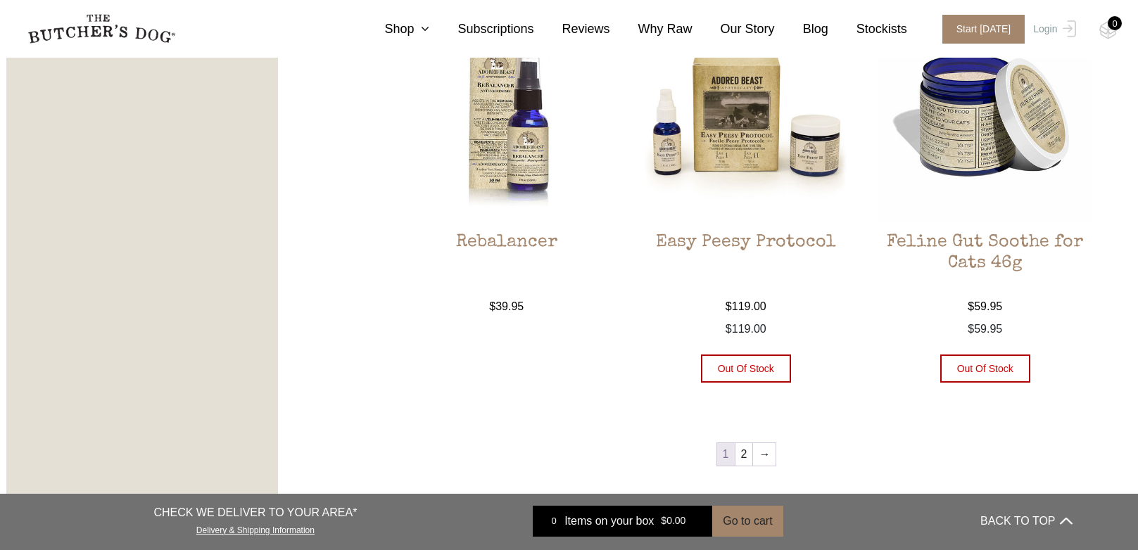
click at [733, 137] on img at bounding box center [745, 114] width 213 height 213
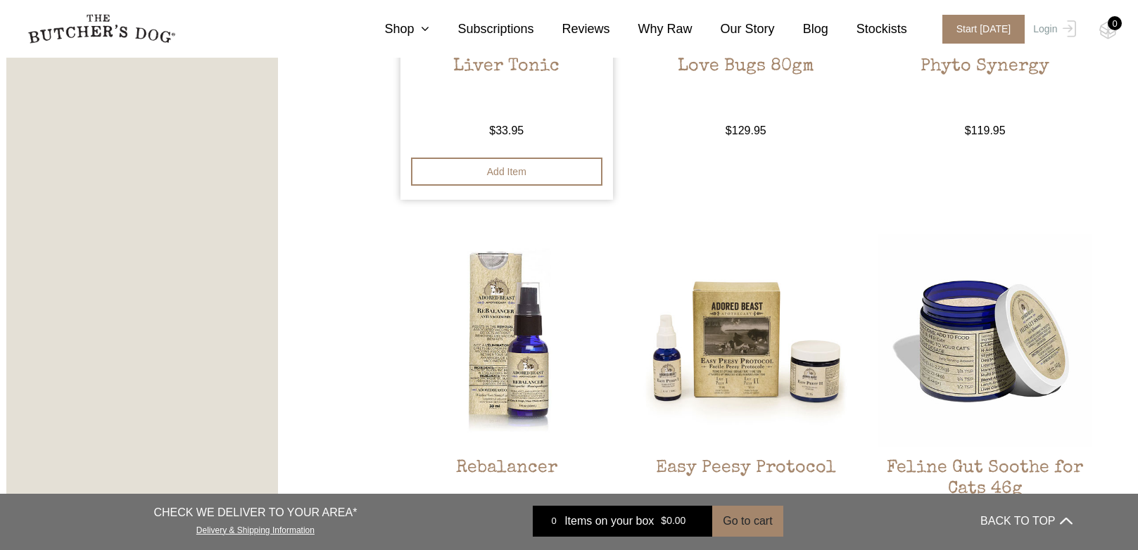
scroll to position [1444, 0]
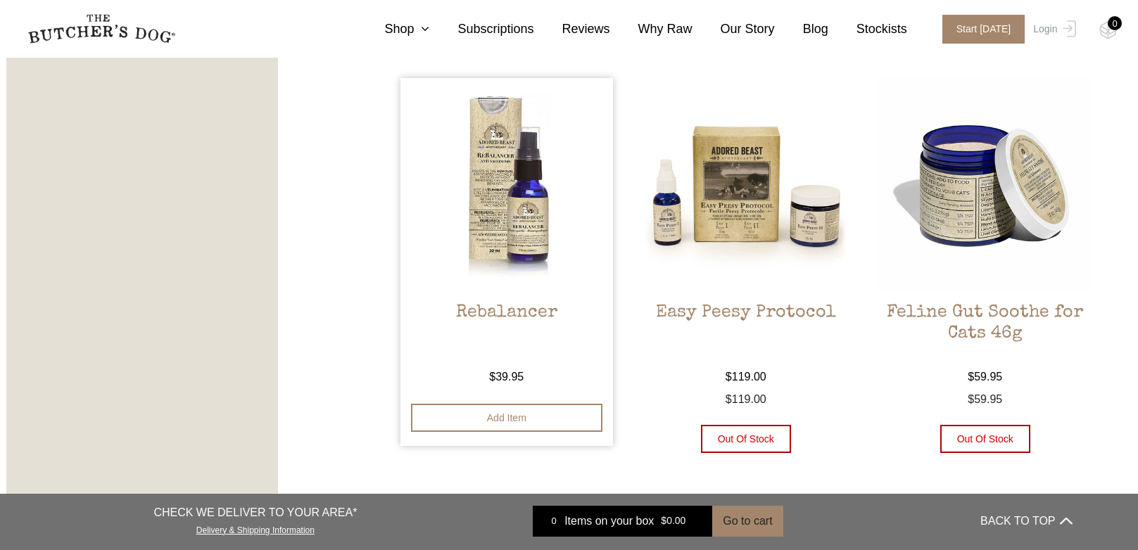
click at [524, 239] on img at bounding box center [506, 184] width 213 height 213
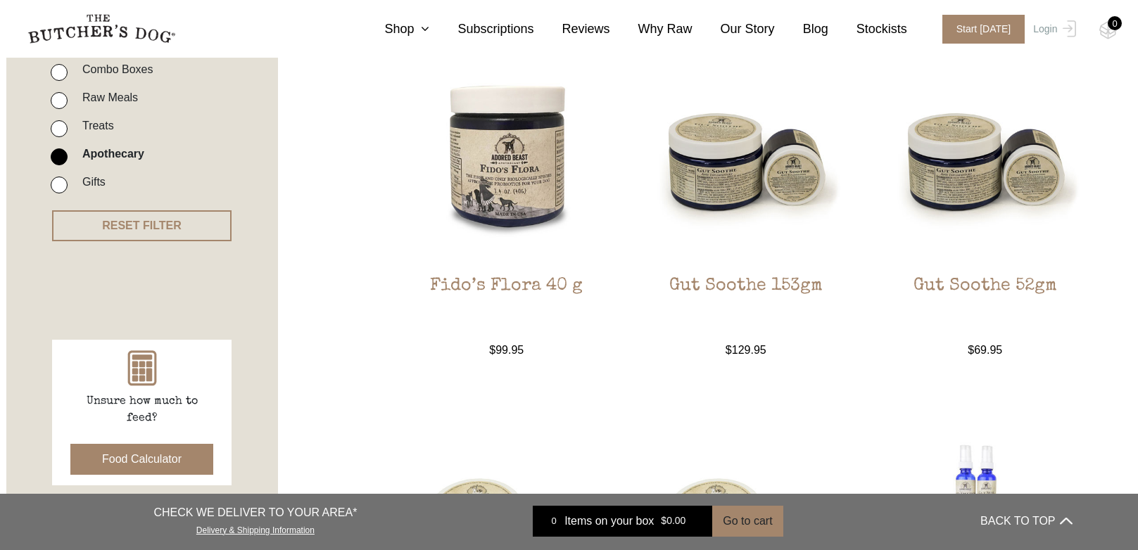
scroll to position [529, 0]
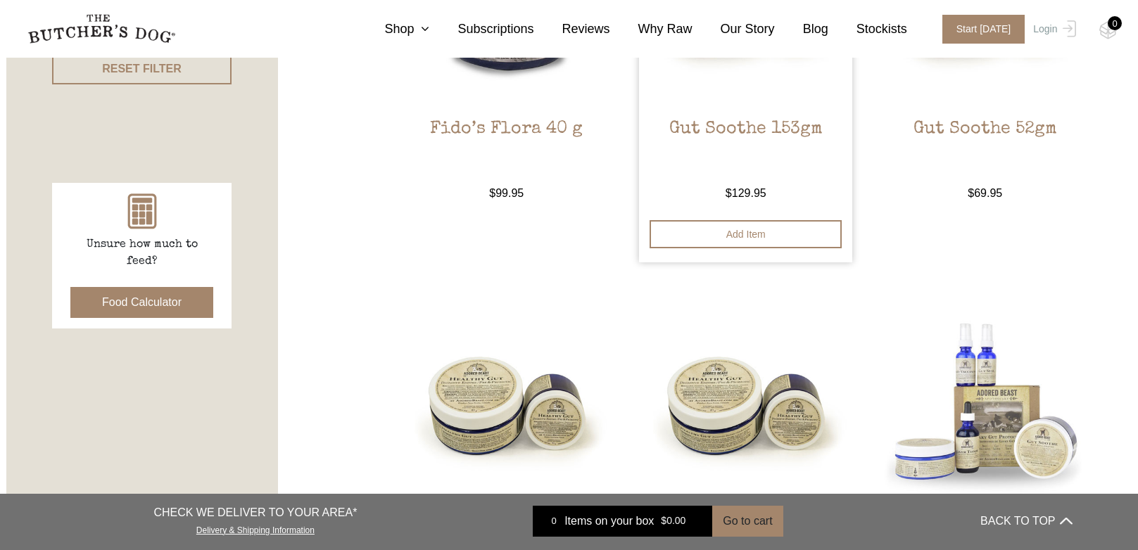
click at [768, 119] on h2 "Gut Soothe 153gm" at bounding box center [745, 152] width 213 height 66
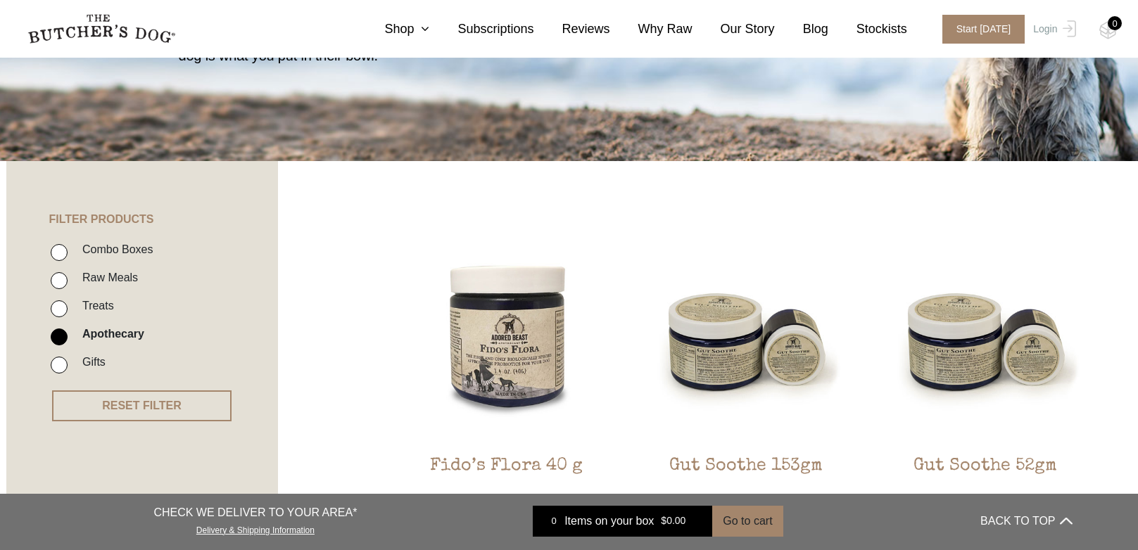
scroll to position [37, 0]
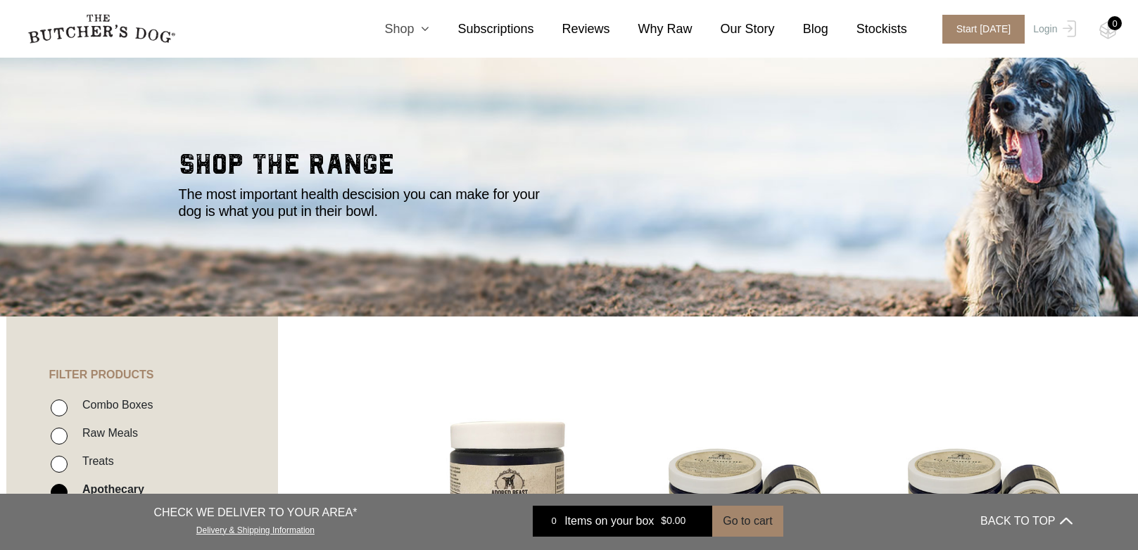
click at [412, 25] on link "Shop" at bounding box center [392, 29] width 73 height 19
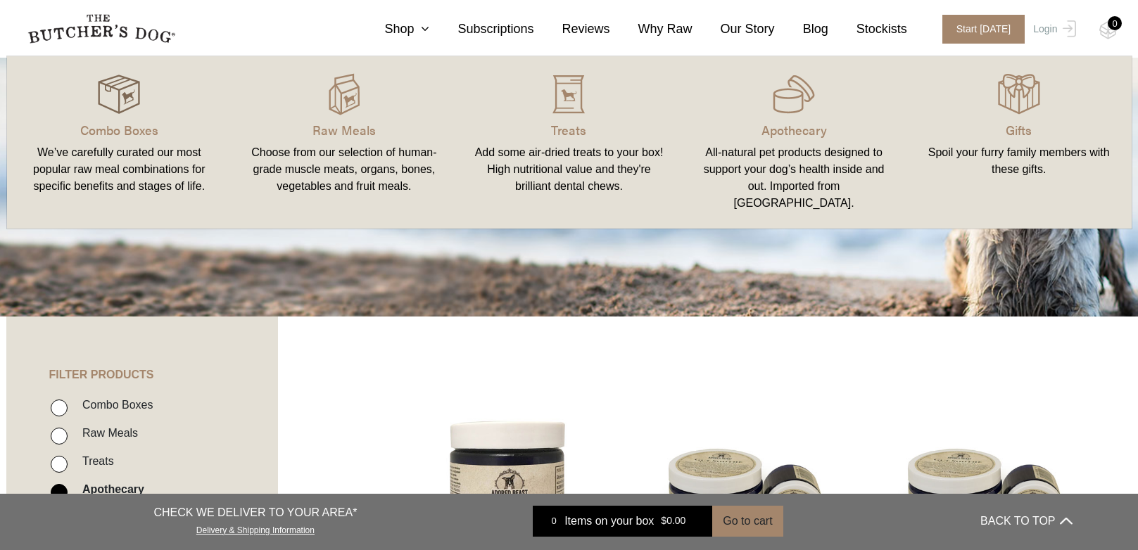
click at [141, 97] on div at bounding box center [119, 94] width 191 height 42
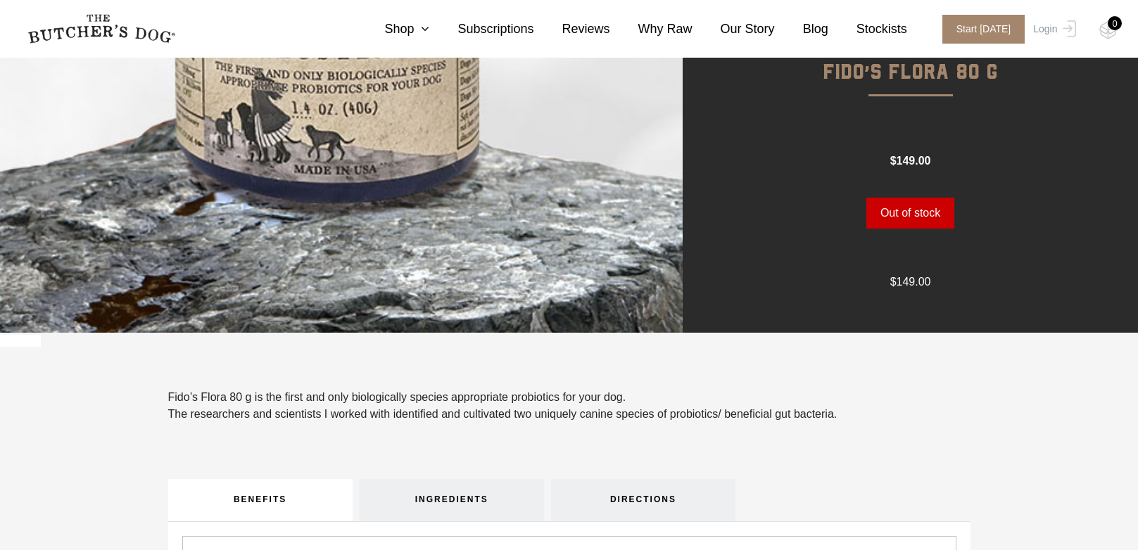
scroll to position [422, 0]
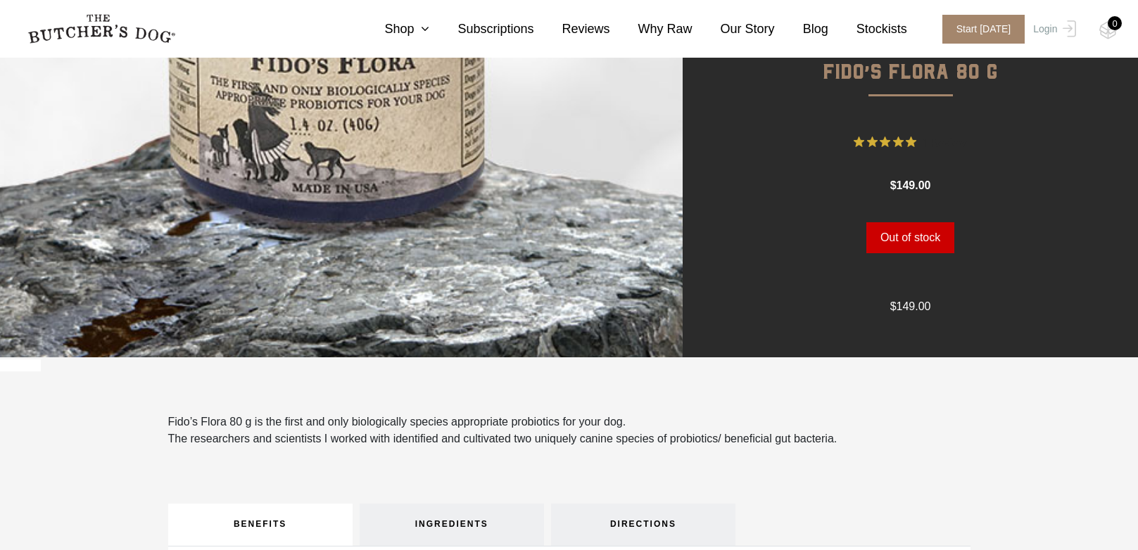
drag, startPoint x: 141, startPoint y: 448, endPoint x: 897, endPoint y: 422, distance: 756.2
click at [900, 442] on div "Fido’s Flora 80 g is the first and only biologically species appropriate probio…" at bounding box center [569, 431] width 802 height 34
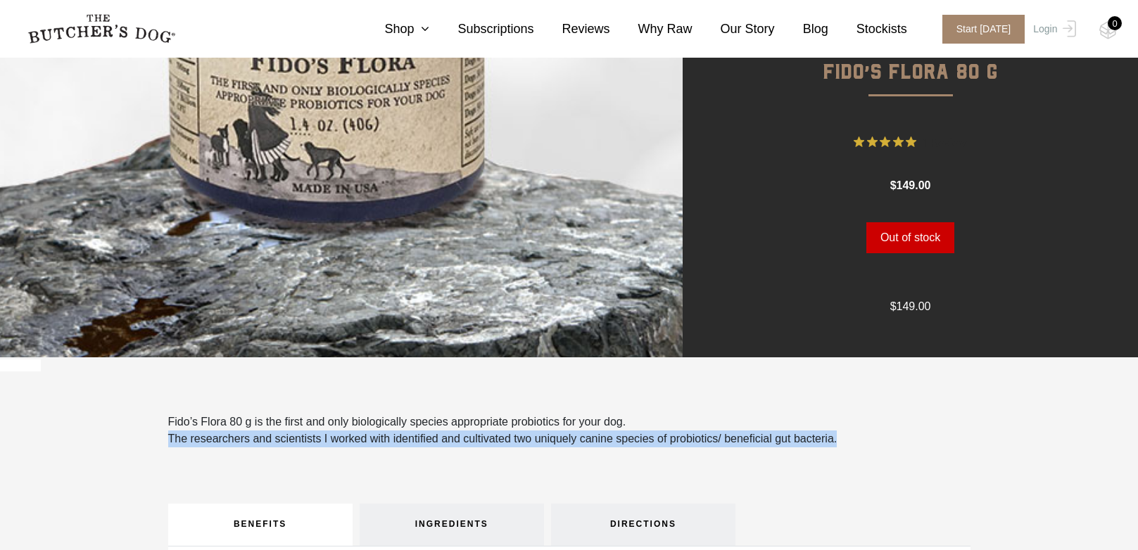
drag, startPoint x: 894, startPoint y: 442, endPoint x: 172, endPoint y: 445, distance: 721.2
click at [170, 445] on div "Fido’s Flora 80 g is the first and only biologically species appropriate probio…" at bounding box center [569, 431] width 802 height 34
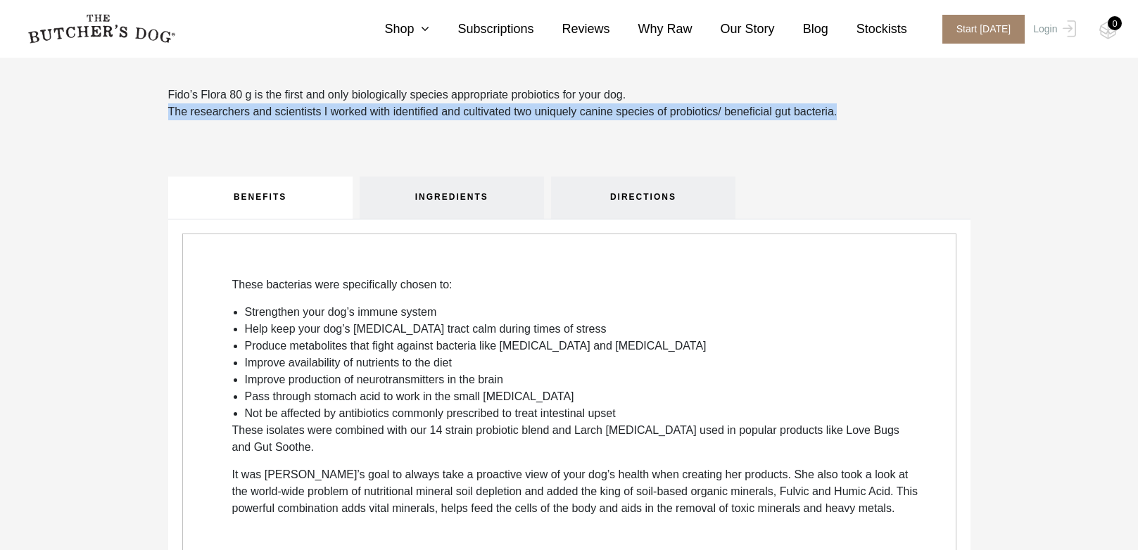
scroll to position [774, 0]
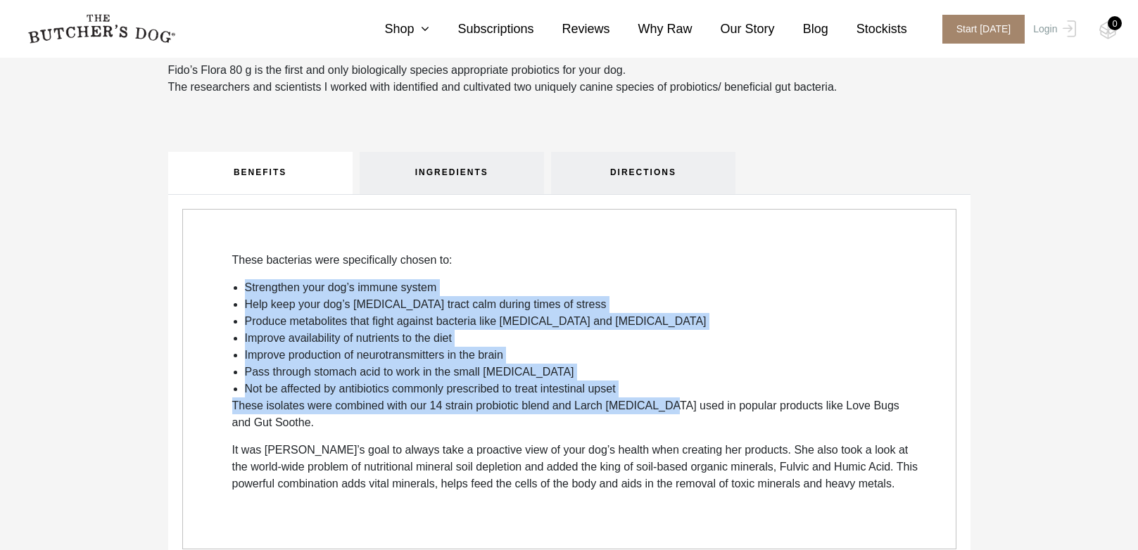
drag, startPoint x: 243, startPoint y: 287, endPoint x: 658, endPoint y: 409, distance: 432.0
click at [658, 409] on div "These bacterias were specifically chosen to: Strengthen your dog’s immune syste…" at bounding box center [576, 372] width 688 height 241
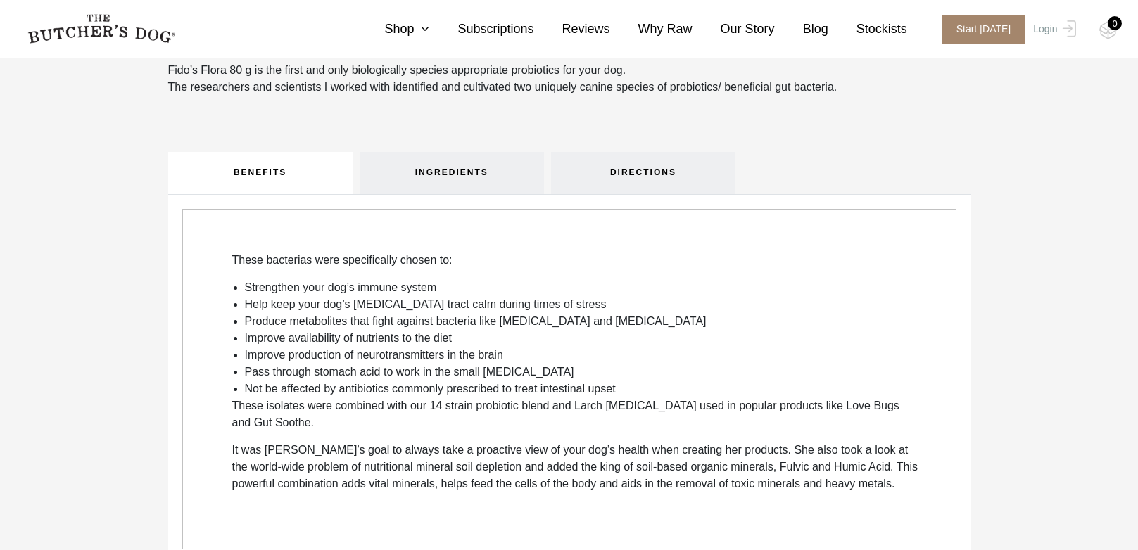
click at [651, 443] on p "It was Julie Anne’s goal to always take a proactive view of your dog’s health w…" at bounding box center [576, 467] width 688 height 51
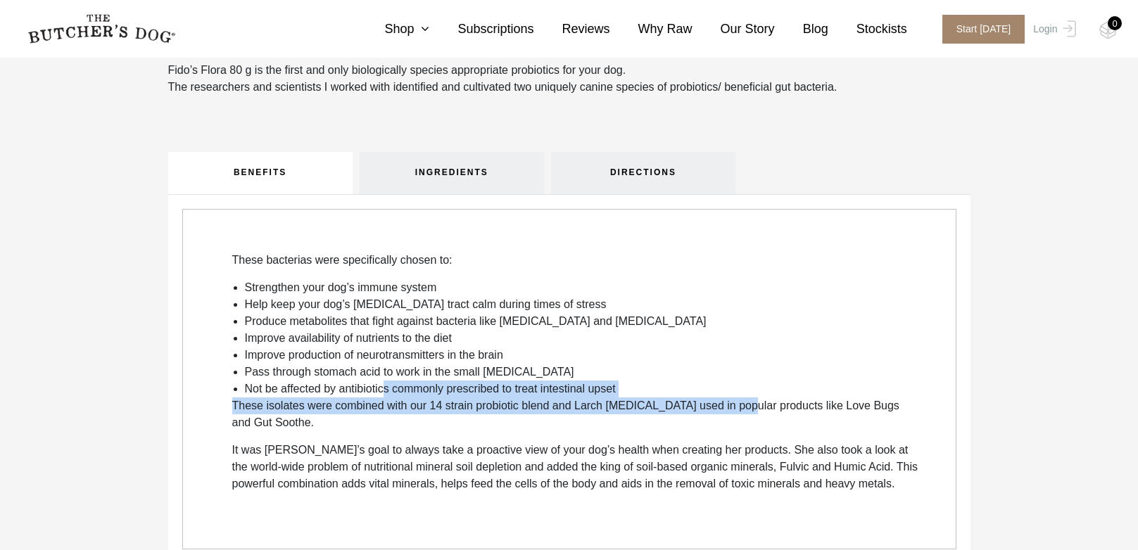
drag, startPoint x: 388, startPoint y: 386, endPoint x: 734, endPoint y: 400, distance: 346.5
click at [734, 400] on div "These bacterias were specifically chosen to: Strengthen your dog’s immune syste…" at bounding box center [576, 372] width 688 height 241
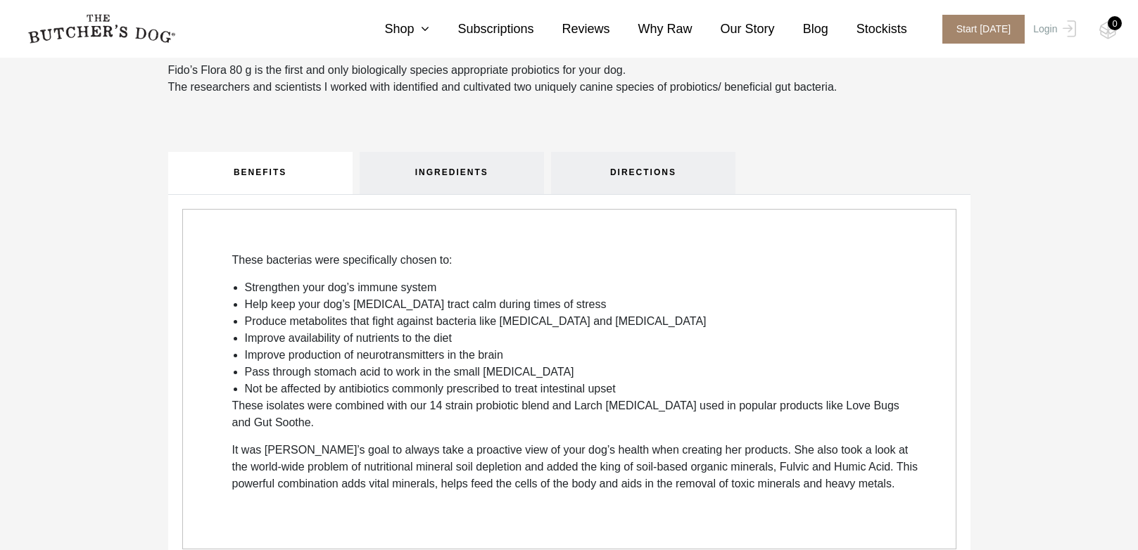
click at [716, 440] on div "These bacterias were specifically chosen to: Strengthen your dog’s immune syste…" at bounding box center [576, 372] width 688 height 241
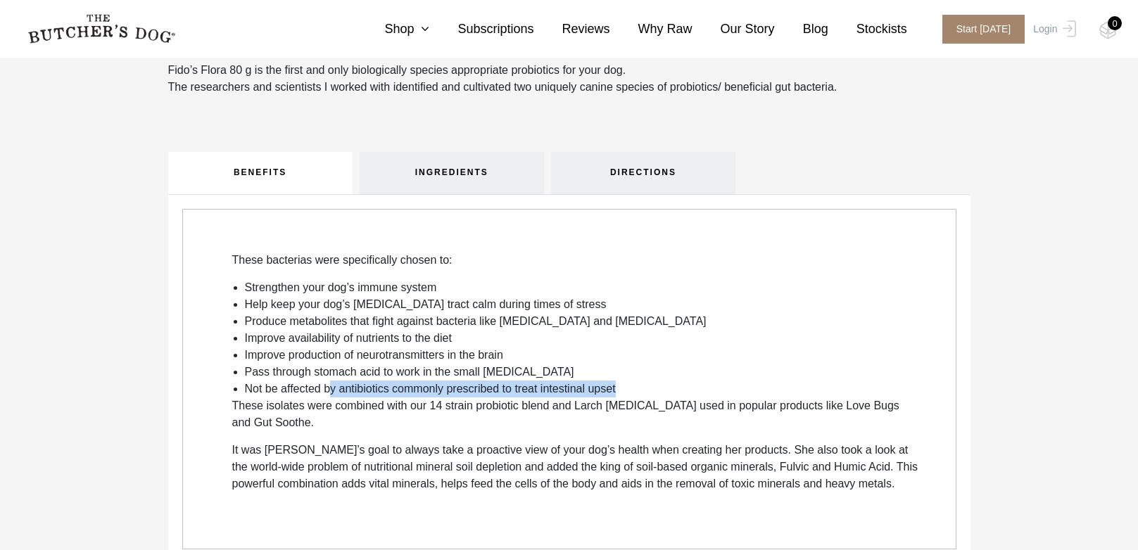
drag, startPoint x: 420, startPoint y: 383, endPoint x: 637, endPoint y: 394, distance: 217.0
click at [637, 394] on li "Not be affected by antibiotics commonly prescribed to treat intestinal upset" at bounding box center [582, 389] width 675 height 17
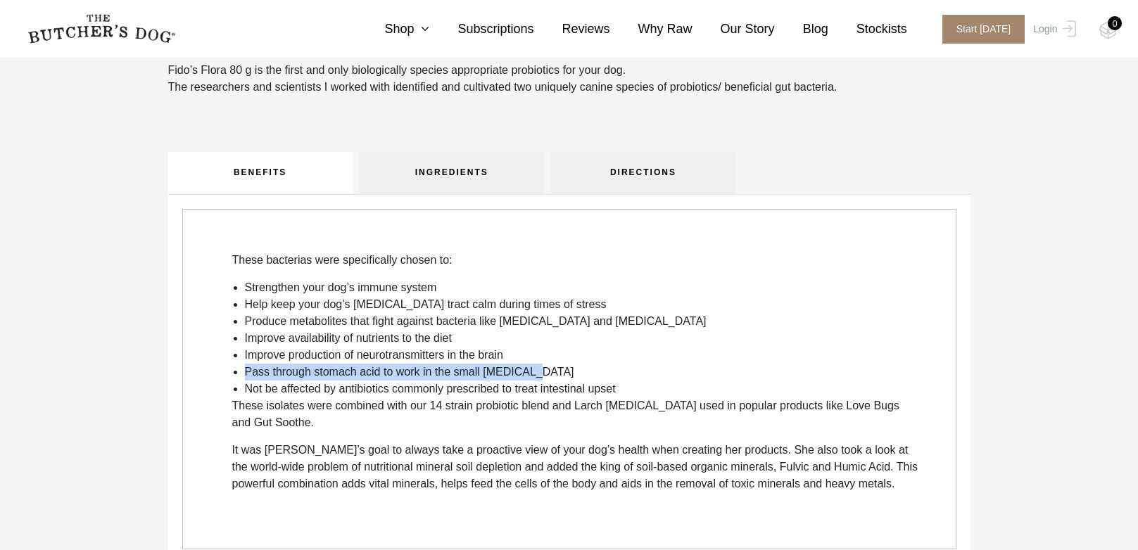
drag, startPoint x: 223, startPoint y: 377, endPoint x: 617, endPoint y: 367, distance: 394.2
click at [617, 367] on div "These bacterias were specifically chosen to: Strengthen your dog’s immune syste…" at bounding box center [569, 379] width 774 height 341
click at [617, 367] on li "Pass through stomach acid to work in the small intestine" at bounding box center [582, 372] width 675 height 17
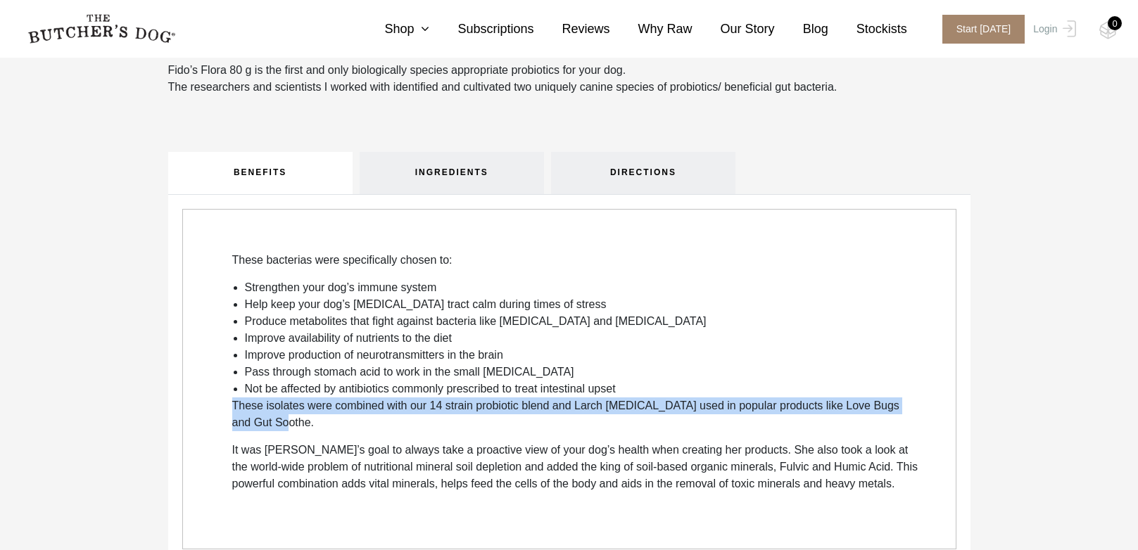
drag, startPoint x: 215, startPoint y: 402, endPoint x: 412, endPoint y: 419, distance: 197.7
click at [412, 419] on div "These bacterias were specifically chosen to: Strengthen your dog’s immune syste…" at bounding box center [569, 379] width 774 height 341
click at [412, 419] on p "These isolates were combined with our 14 strain probiotic blend and Larch prebi…" at bounding box center [576, 415] width 688 height 34
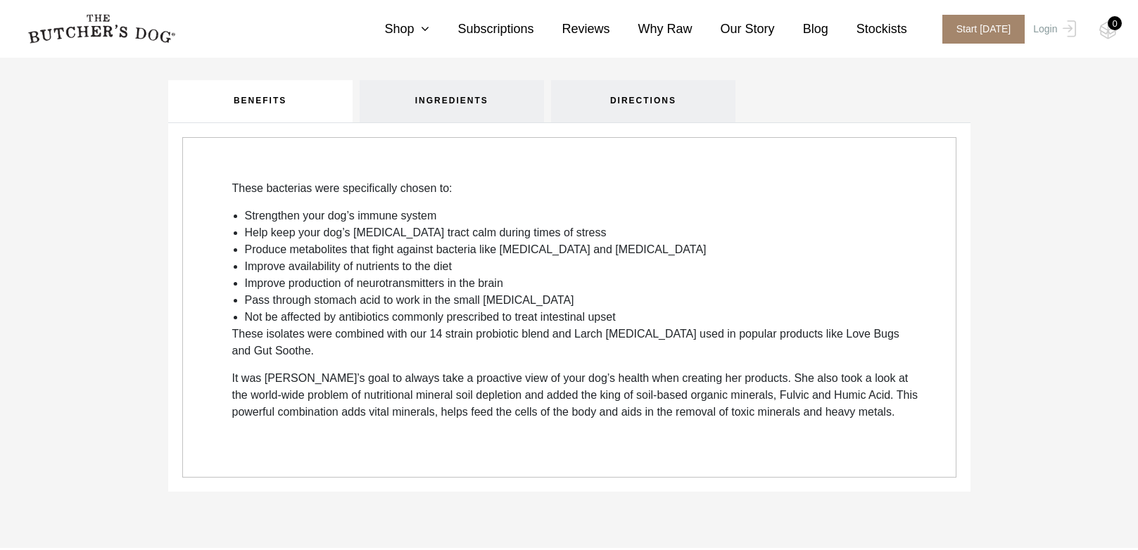
scroll to position [844, 0]
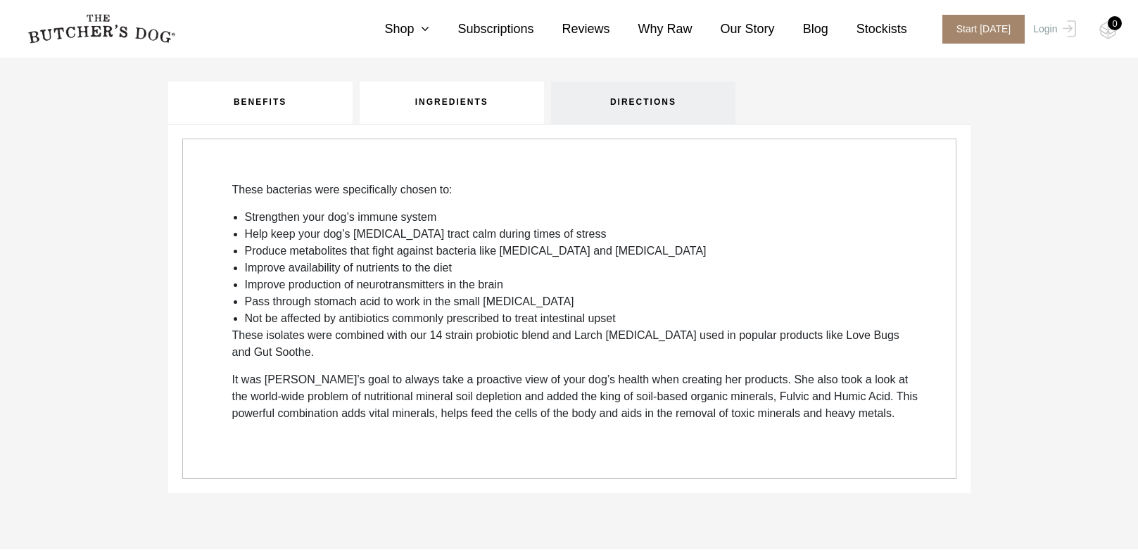
click at [438, 113] on link "INGREDIENTS" at bounding box center [452, 103] width 184 height 42
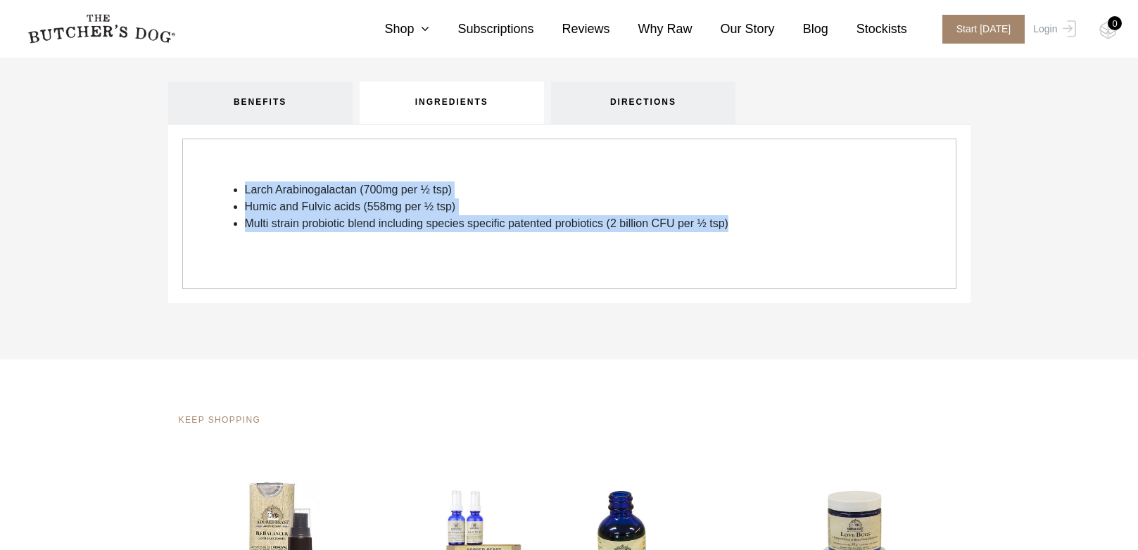
drag, startPoint x: 216, startPoint y: 186, endPoint x: 804, endPoint y: 243, distance: 591.1
click at [804, 243] on div "Larch Arabinogalactan (700mg per ½ tsp) Humic and Fulvic acids (558mg per ½ tsp…" at bounding box center [569, 214] width 774 height 151
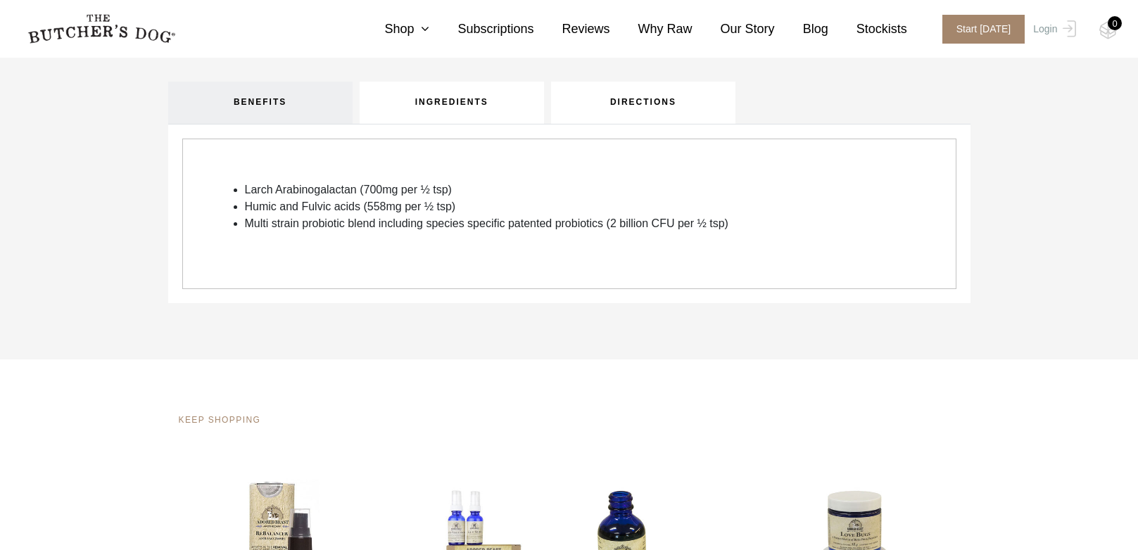
click at [633, 119] on link "DIRECTIONS" at bounding box center [643, 103] width 184 height 42
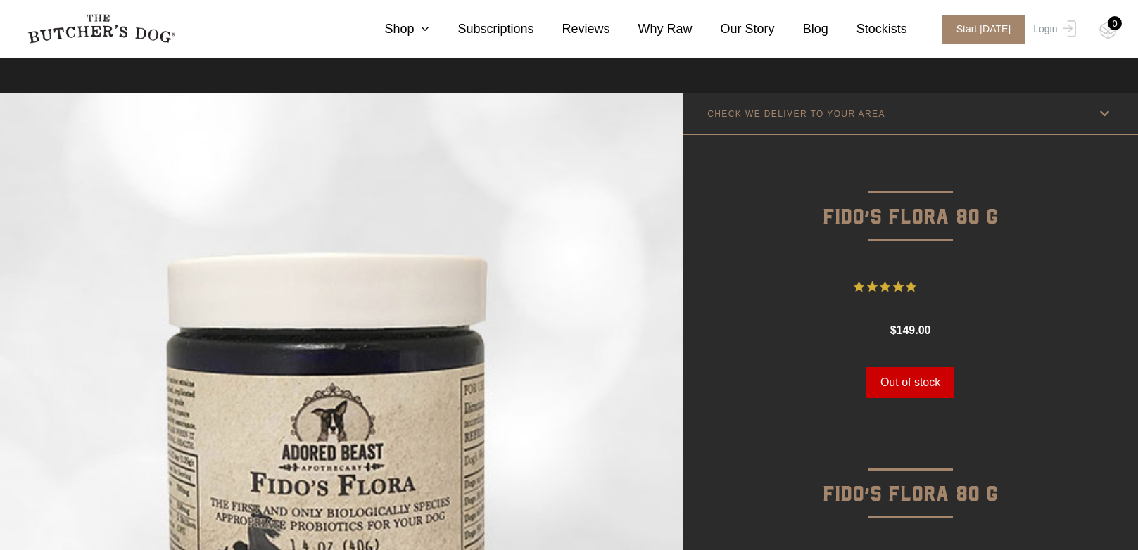
scroll to position [352, 0]
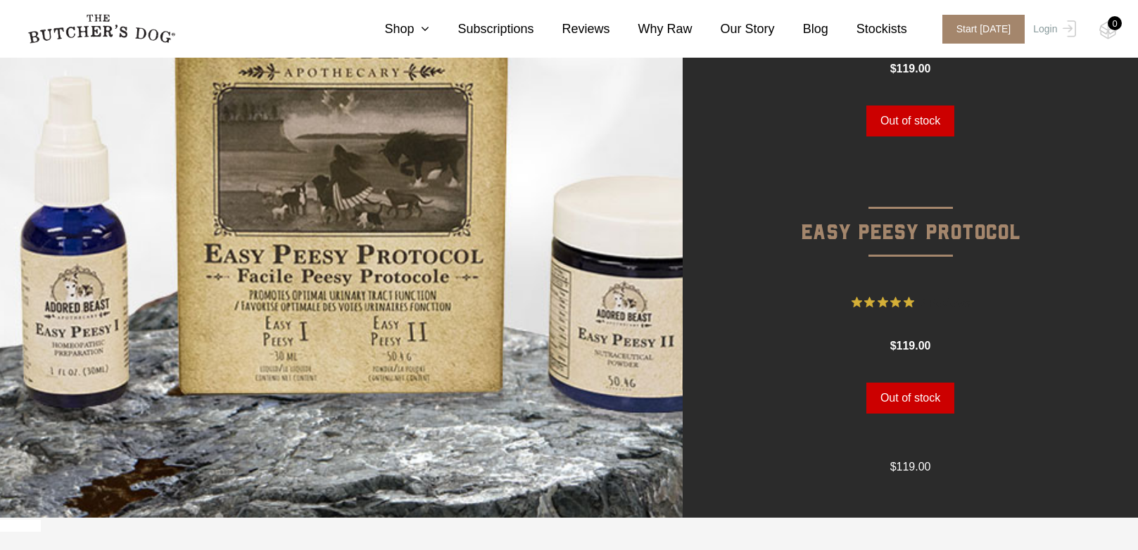
scroll to position [281, 0]
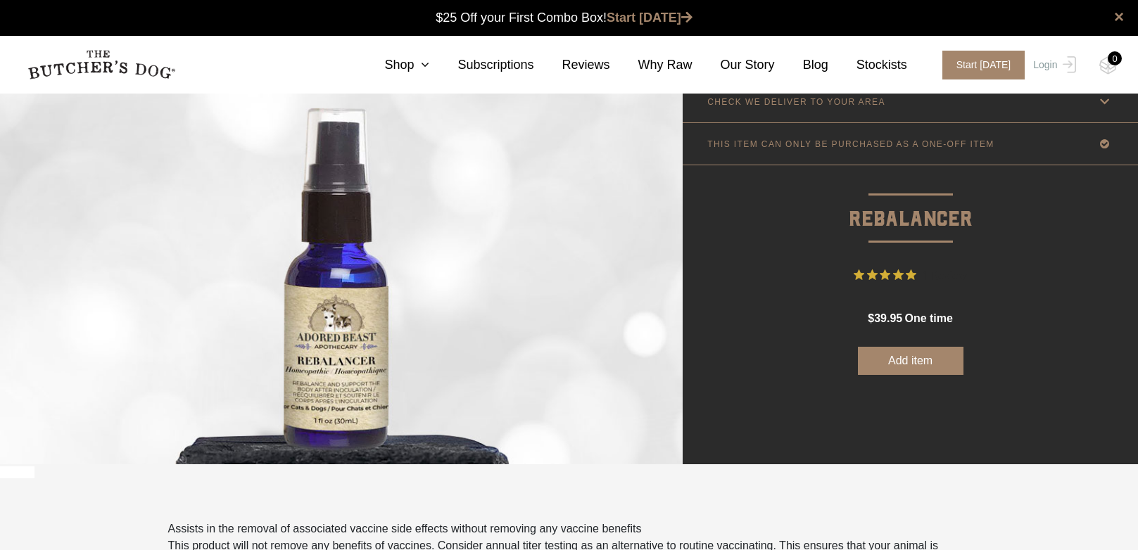
scroll to position [422, 0]
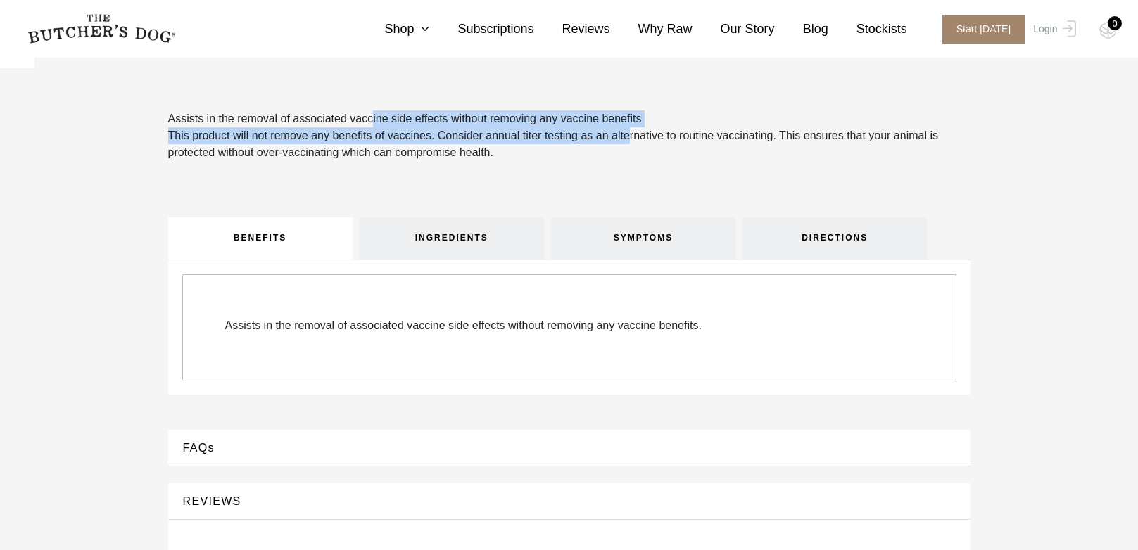
drag, startPoint x: 367, startPoint y: 115, endPoint x: 627, endPoint y: 141, distance: 261.6
click at [627, 141] on div "Assists in the removal of associated vaccine side effects without removing any …" at bounding box center [569, 135] width 802 height 51
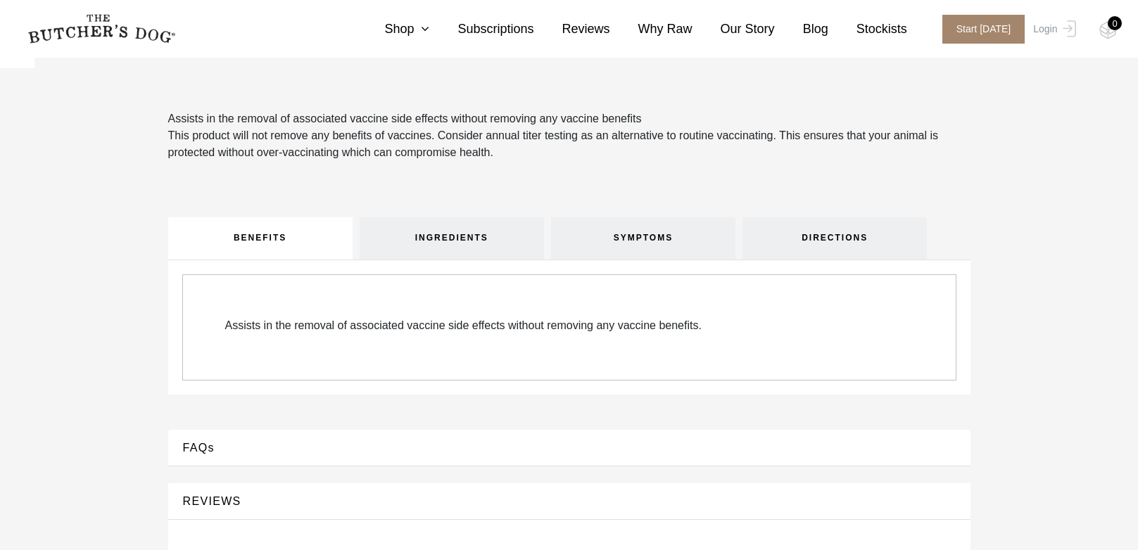
click at [585, 172] on div "Assists in the removal of associated vaccine side effects without removing any …" at bounding box center [569, 163] width 781 height 107
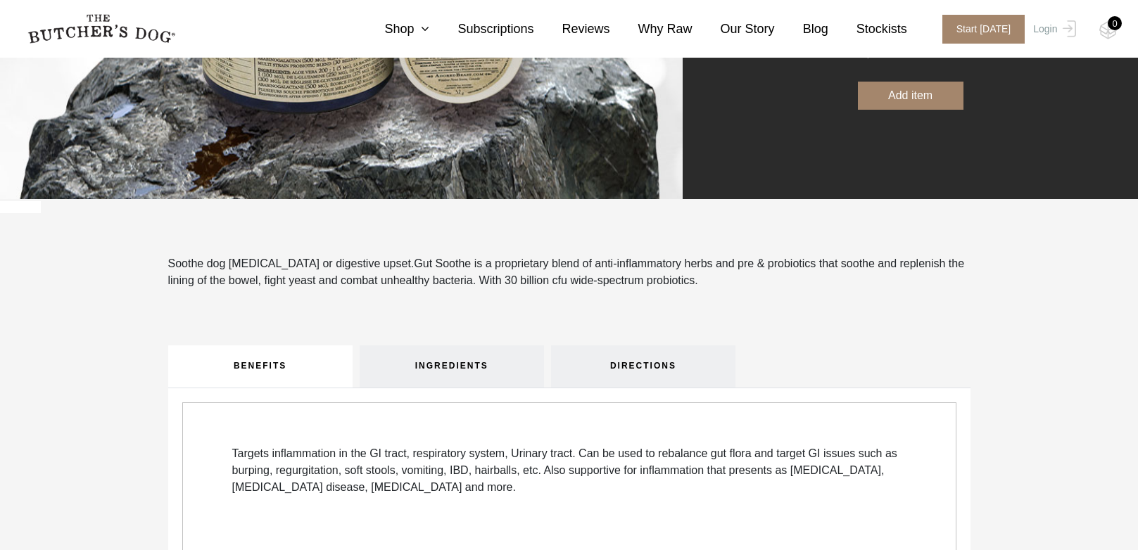
scroll to position [422, 0]
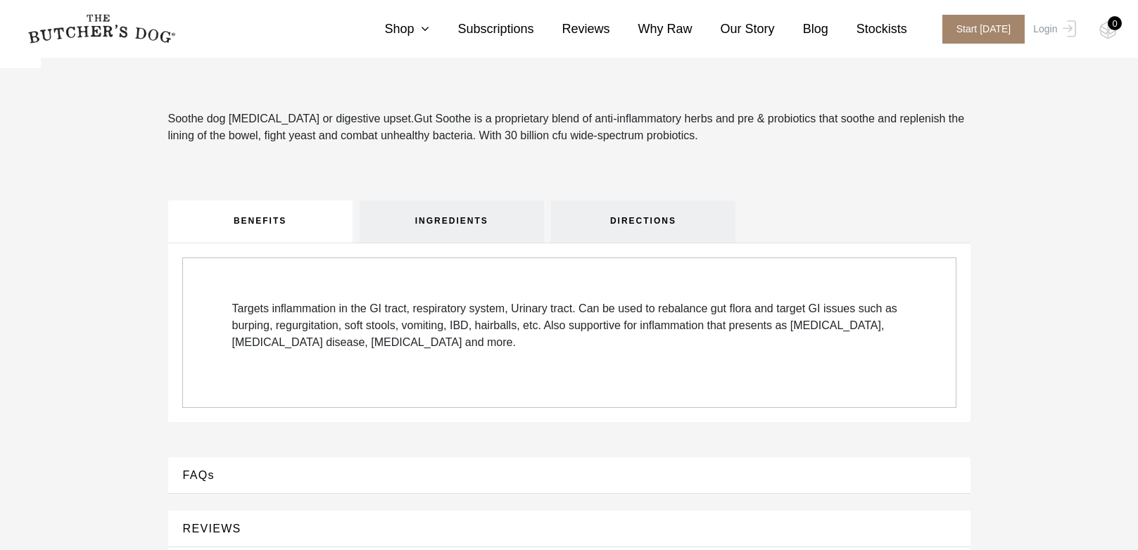
click at [205, 125] on p "Soothe dog [MEDICAL_DATA] or digestive upset. Gut Soothe is a proprietary blend…" at bounding box center [569, 127] width 802 height 34
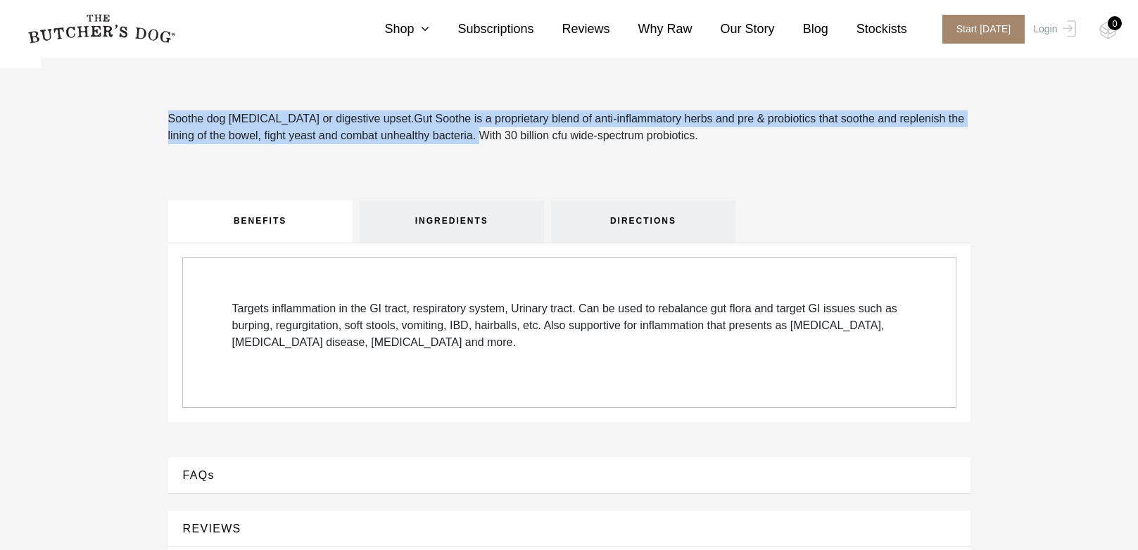
drag, startPoint x: 136, startPoint y: 109, endPoint x: 439, endPoint y: 146, distance: 305.6
click at [439, 146] on div "Soothe dog [MEDICAL_DATA] or digestive upset. Gut Soothe is a proprietary blend…" at bounding box center [569, 155] width 781 height 90
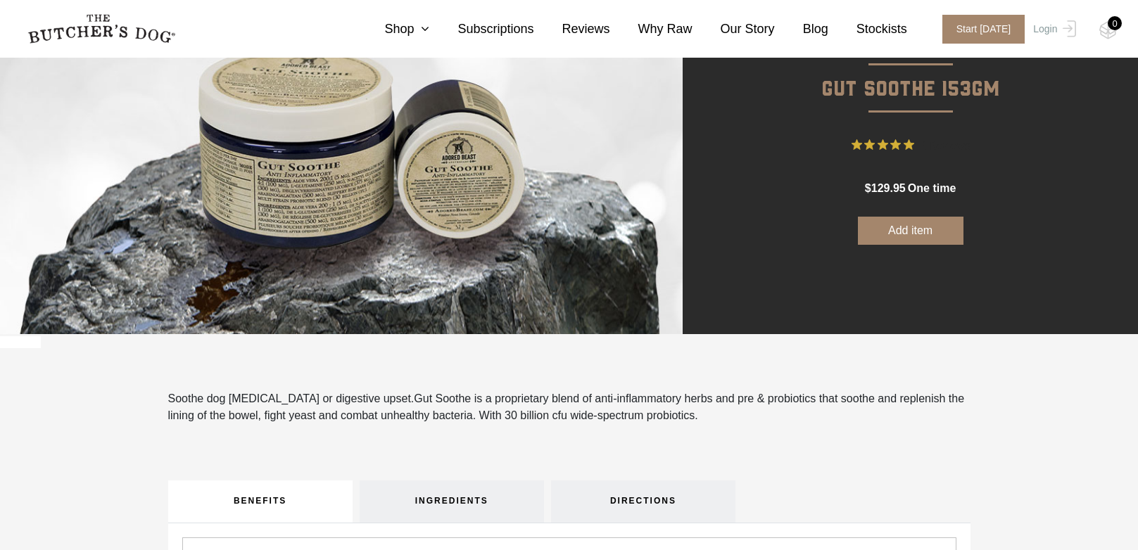
scroll to position [0, 0]
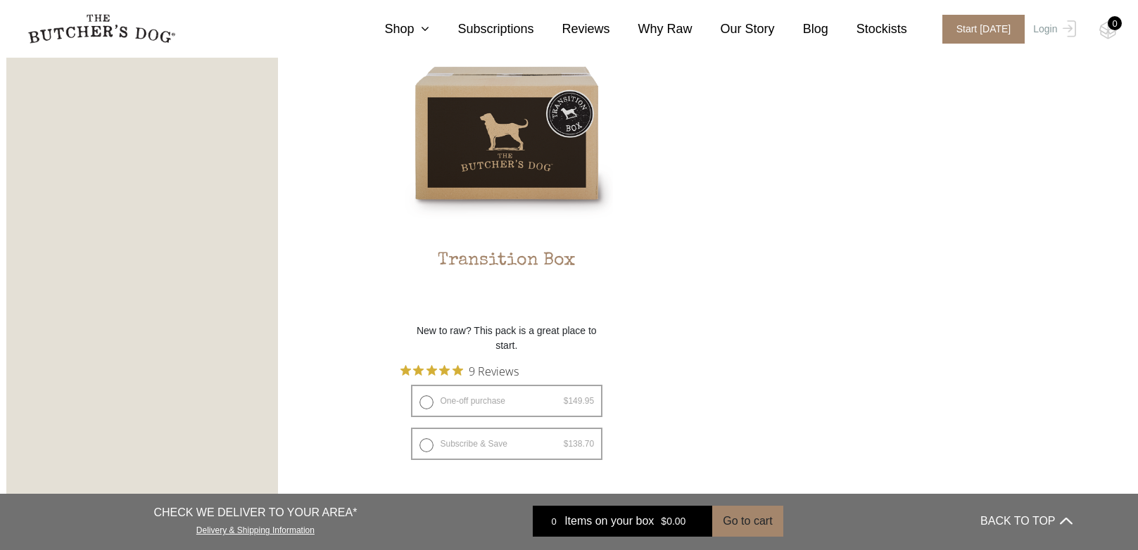
scroll to position [1548, 0]
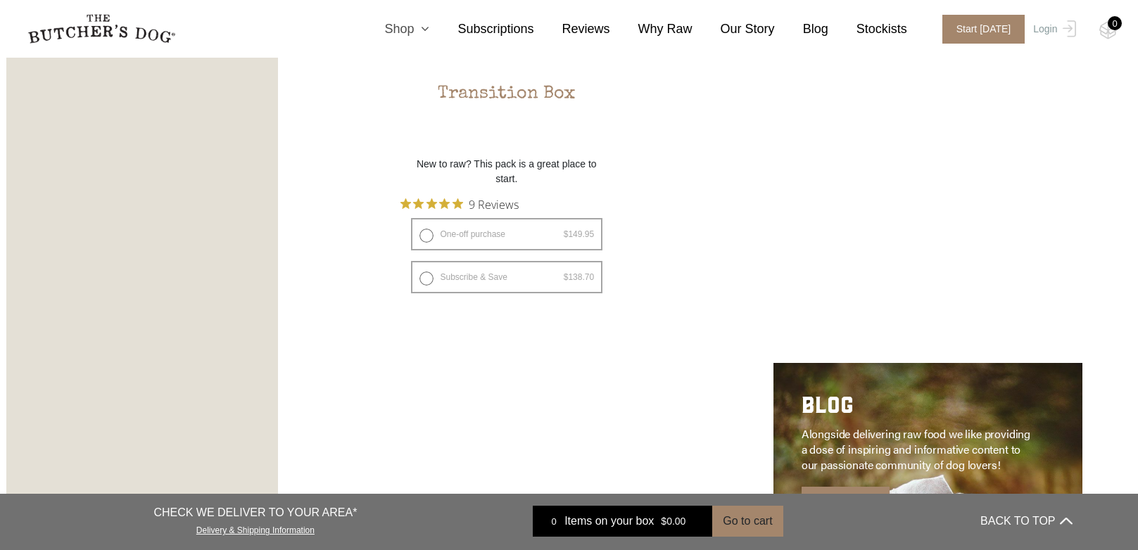
click at [421, 23] on link "Shop" at bounding box center [392, 29] width 73 height 19
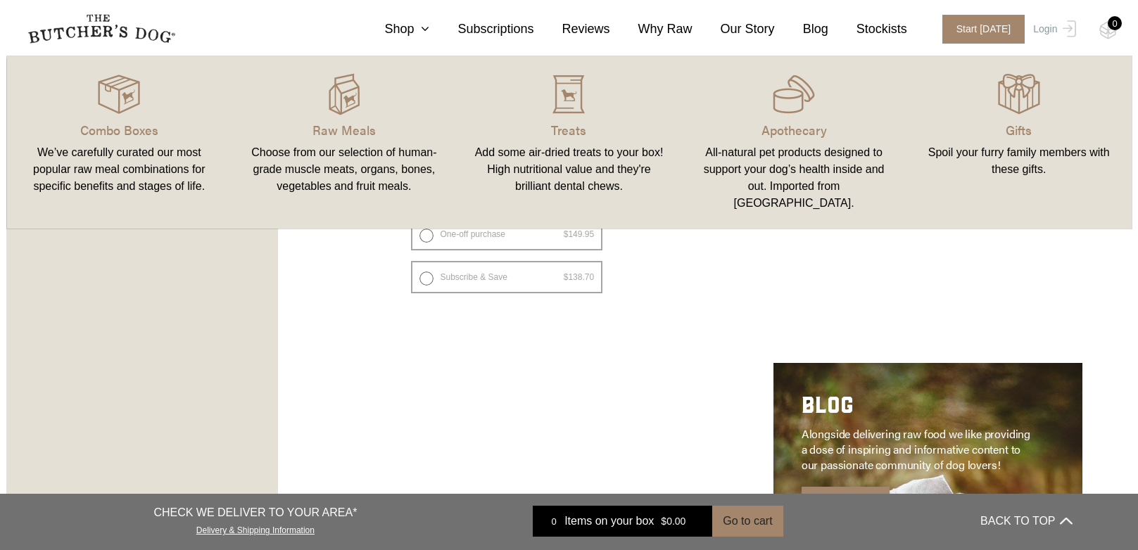
click at [144, 153] on div "We’ve carefully curated our most popular raw meal combinations for specific ben…" at bounding box center [119, 169] width 191 height 51
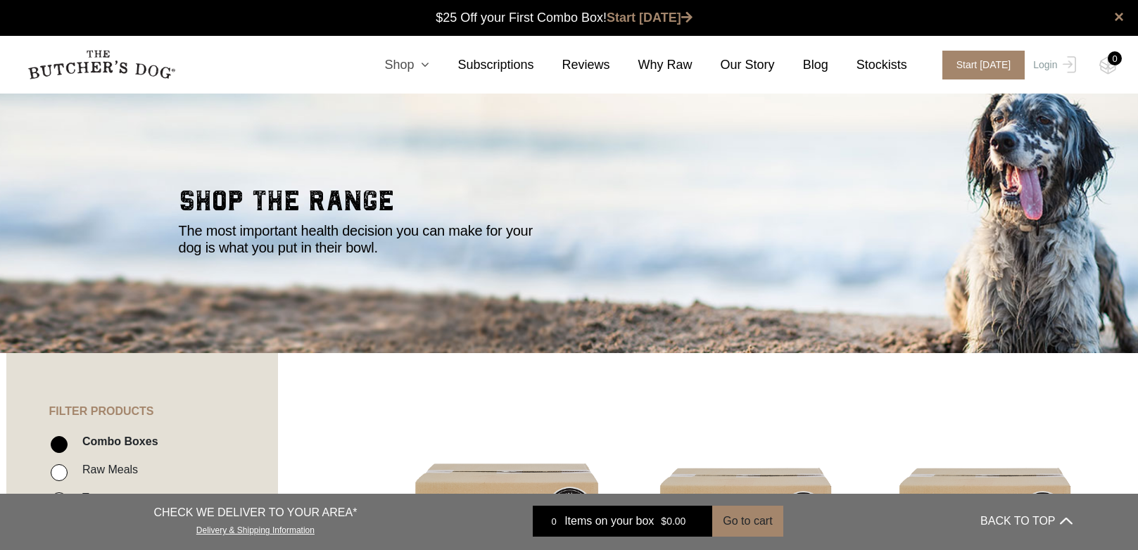
click at [429, 70] on icon at bounding box center [421, 64] width 15 height 13
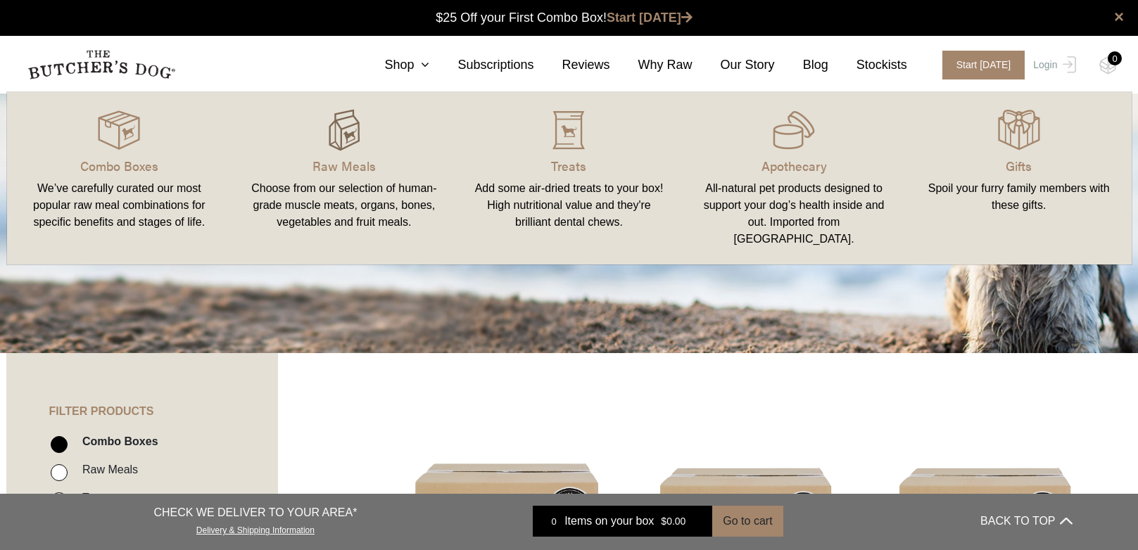
click at [361, 142] on img at bounding box center [344, 130] width 42 height 42
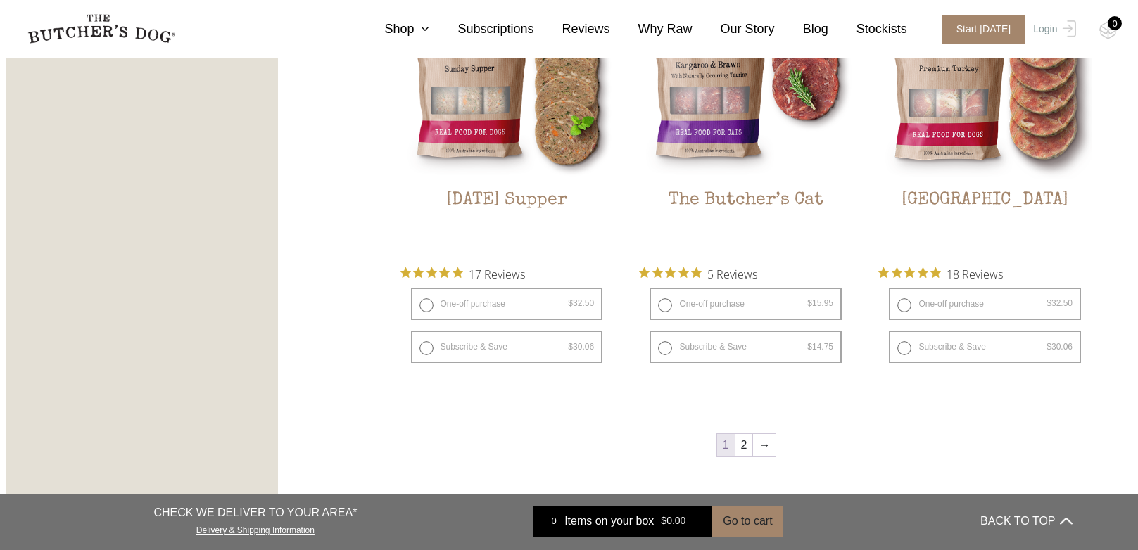
scroll to position [1898, 0]
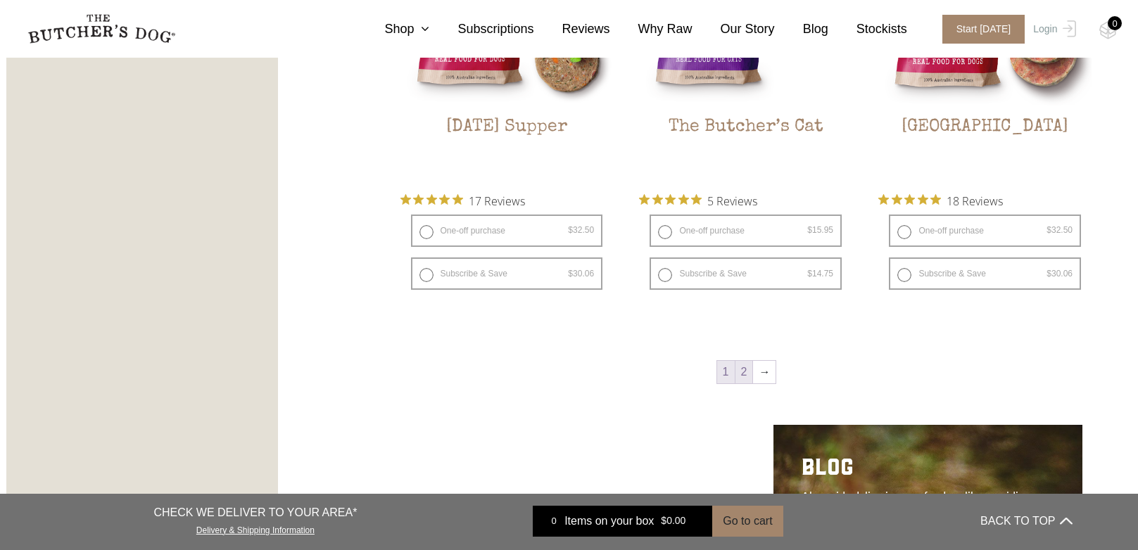
click at [751, 369] on link "2" at bounding box center [744, 372] width 18 height 23
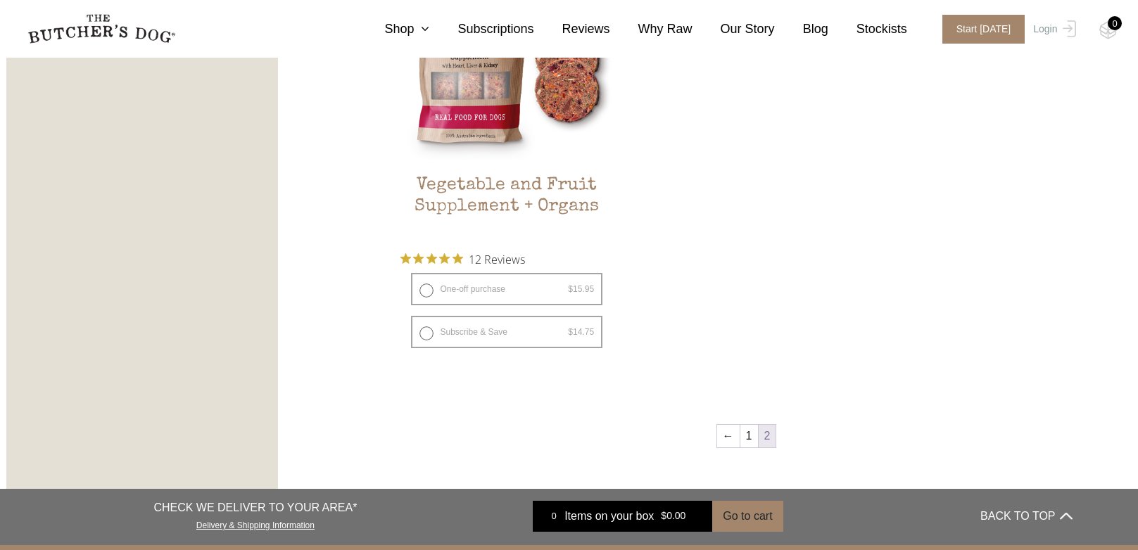
scroll to position [1022, 0]
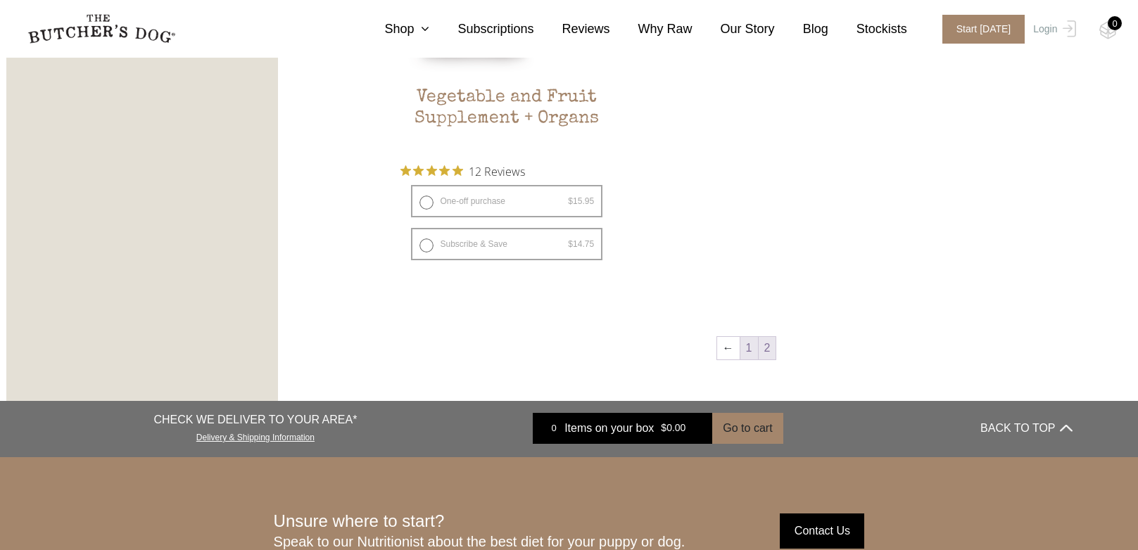
click at [748, 351] on link "1" at bounding box center [749, 348] width 18 height 23
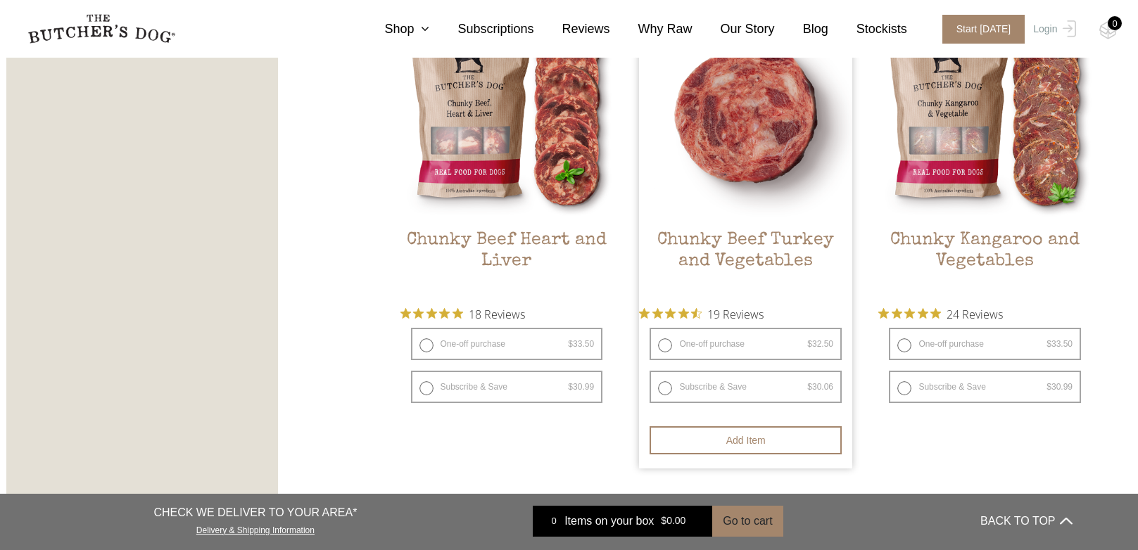
scroll to position [881, 0]
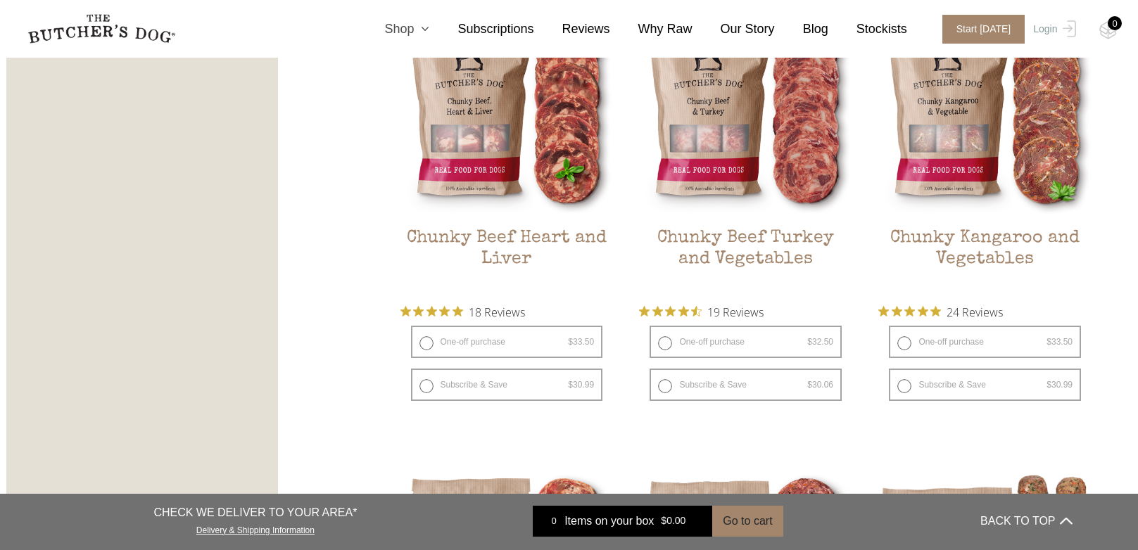
click at [429, 30] on icon at bounding box center [421, 29] width 15 height 13
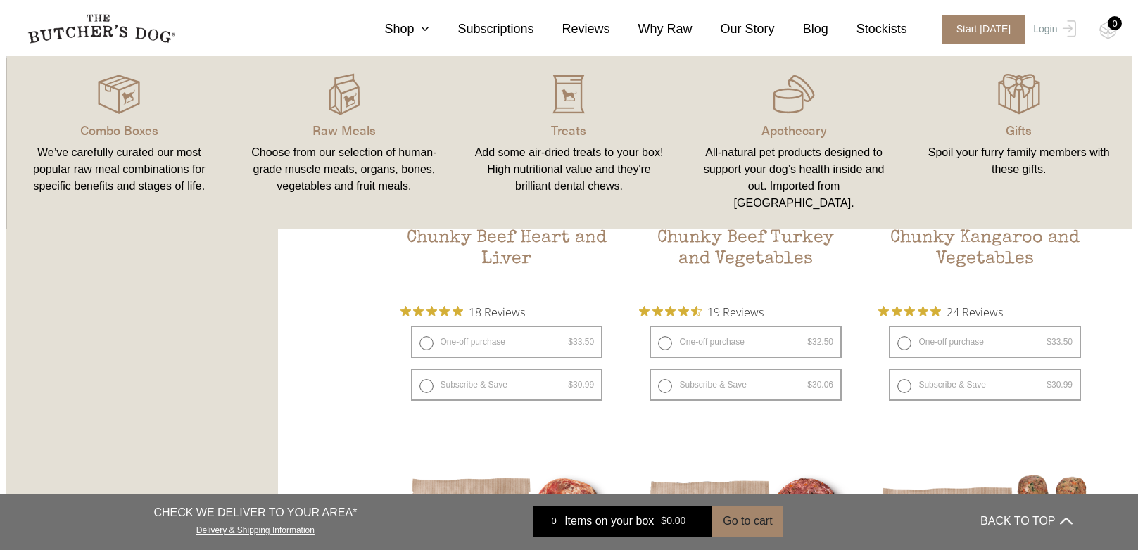
click at [1007, 139] on link "Gifts Spoil your furry family members with these gifts." at bounding box center [1018, 142] width 225 height 144
